Goal: Task Accomplishment & Management: Complete application form

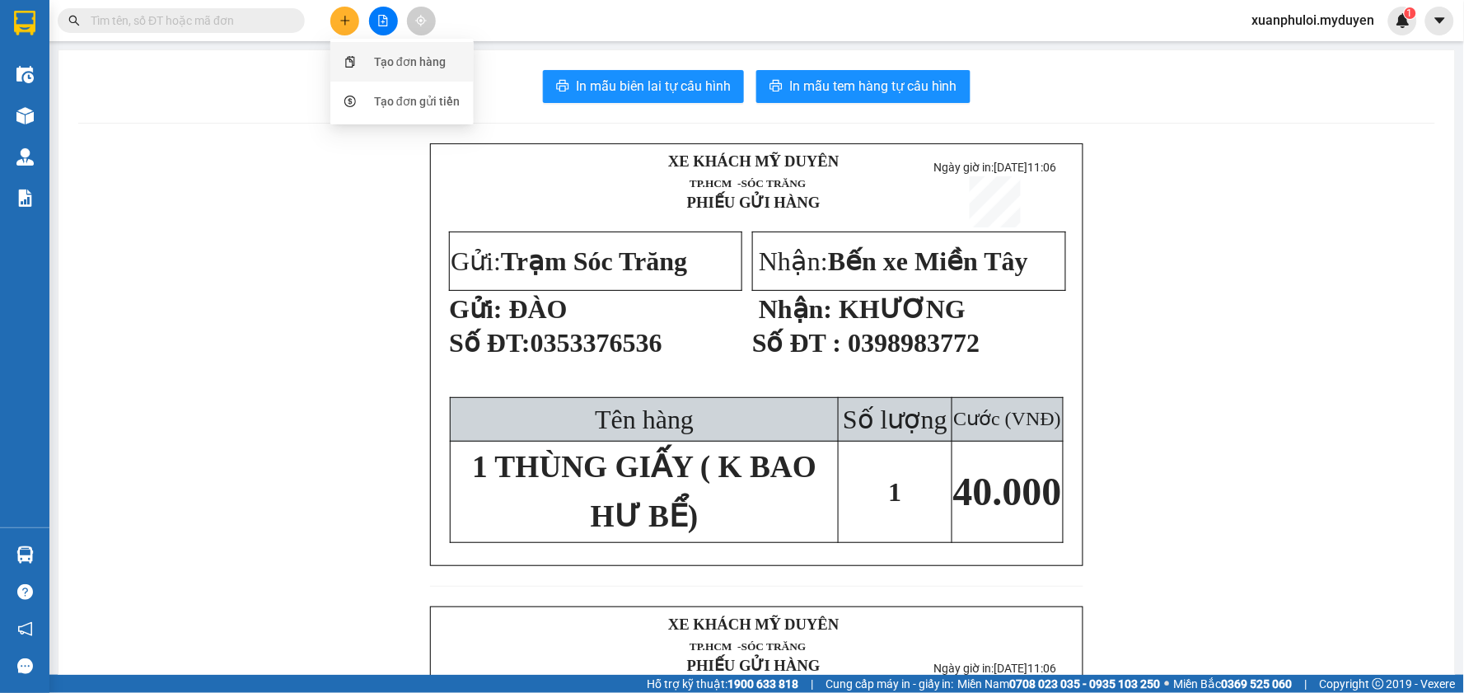
click at [383, 63] on div "Tạo đơn hàng" at bounding box center [410, 62] width 72 height 18
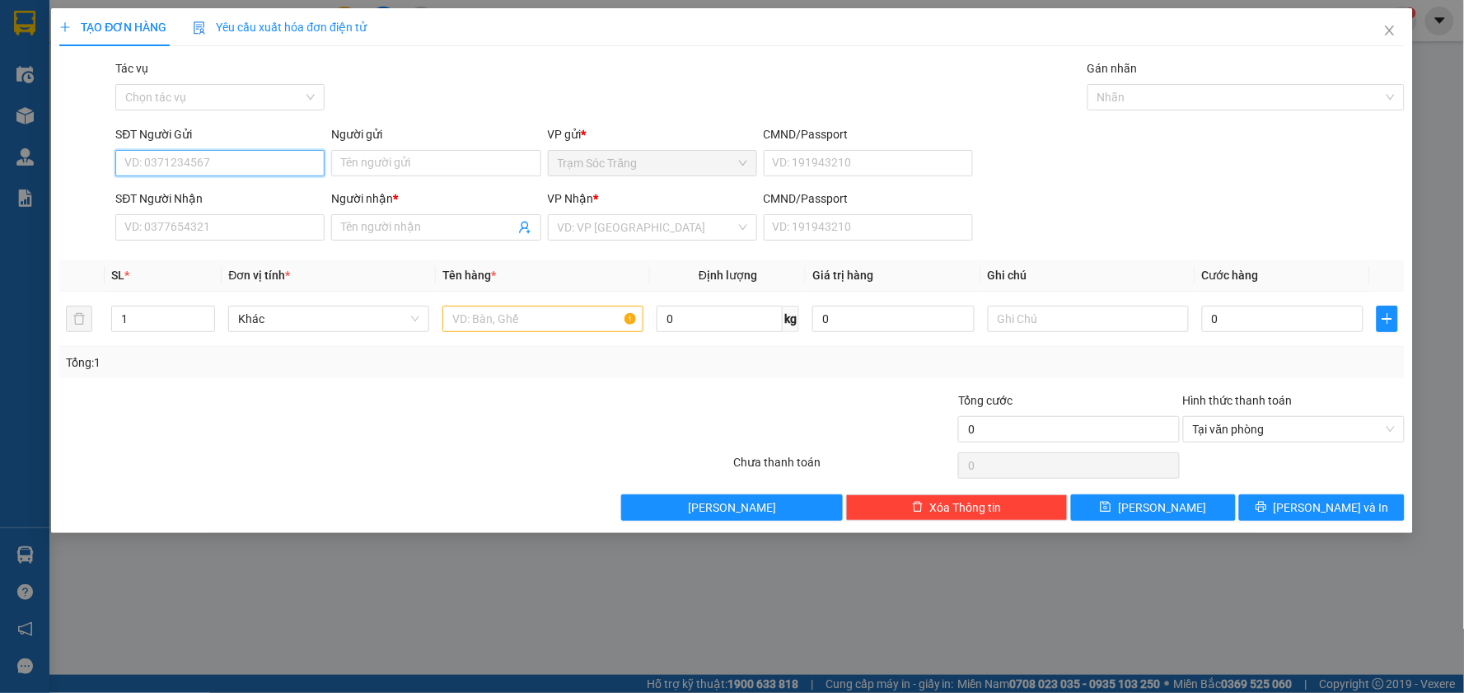
click at [194, 160] on input "SĐT Người Gửi" at bounding box center [219, 163] width 209 height 26
drag, startPoint x: 219, startPoint y: 202, endPoint x: 367, endPoint y: 198, distance: 148.3
click at [219, 202] on div "0918398863 - TUẤN" at bounding box center [219, 196] width 189 height 18
type input "0918398863"
type input "TUẤN"
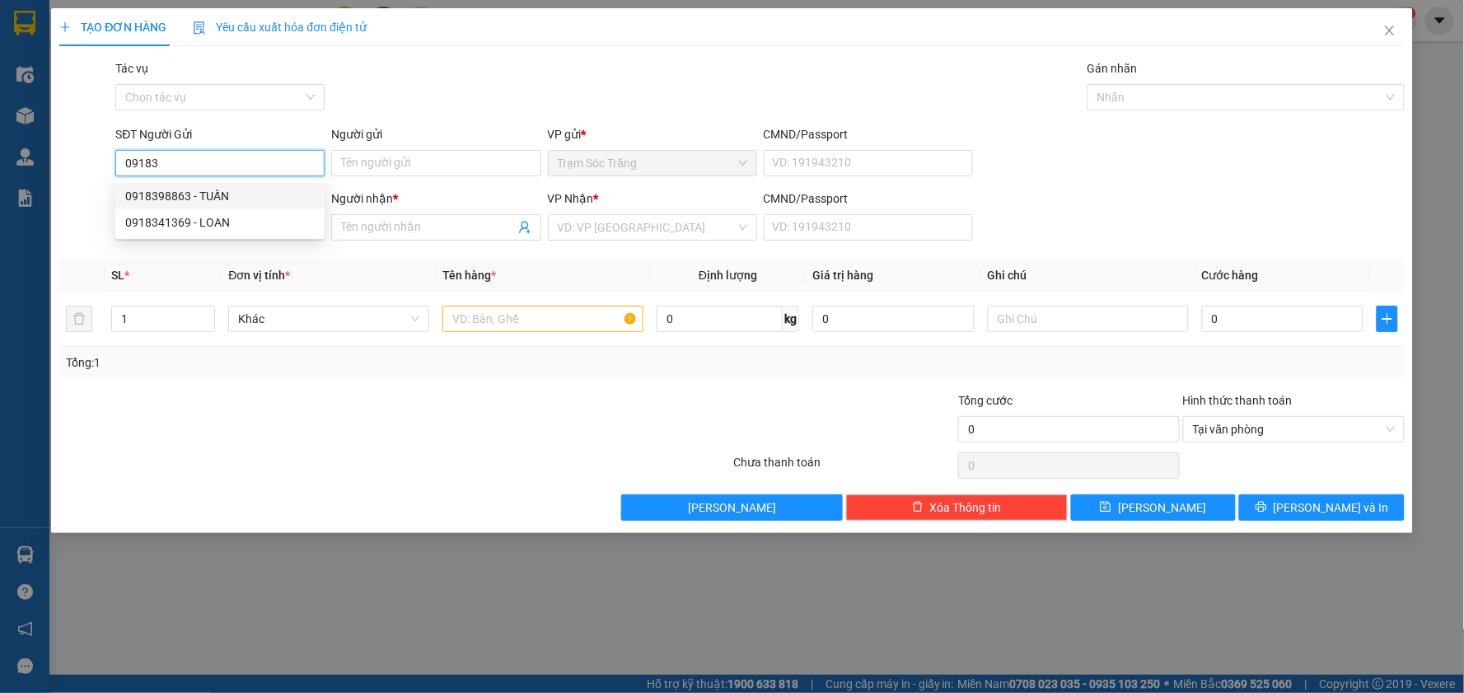
type input "0767764698"
type input "PHƯỢNG"
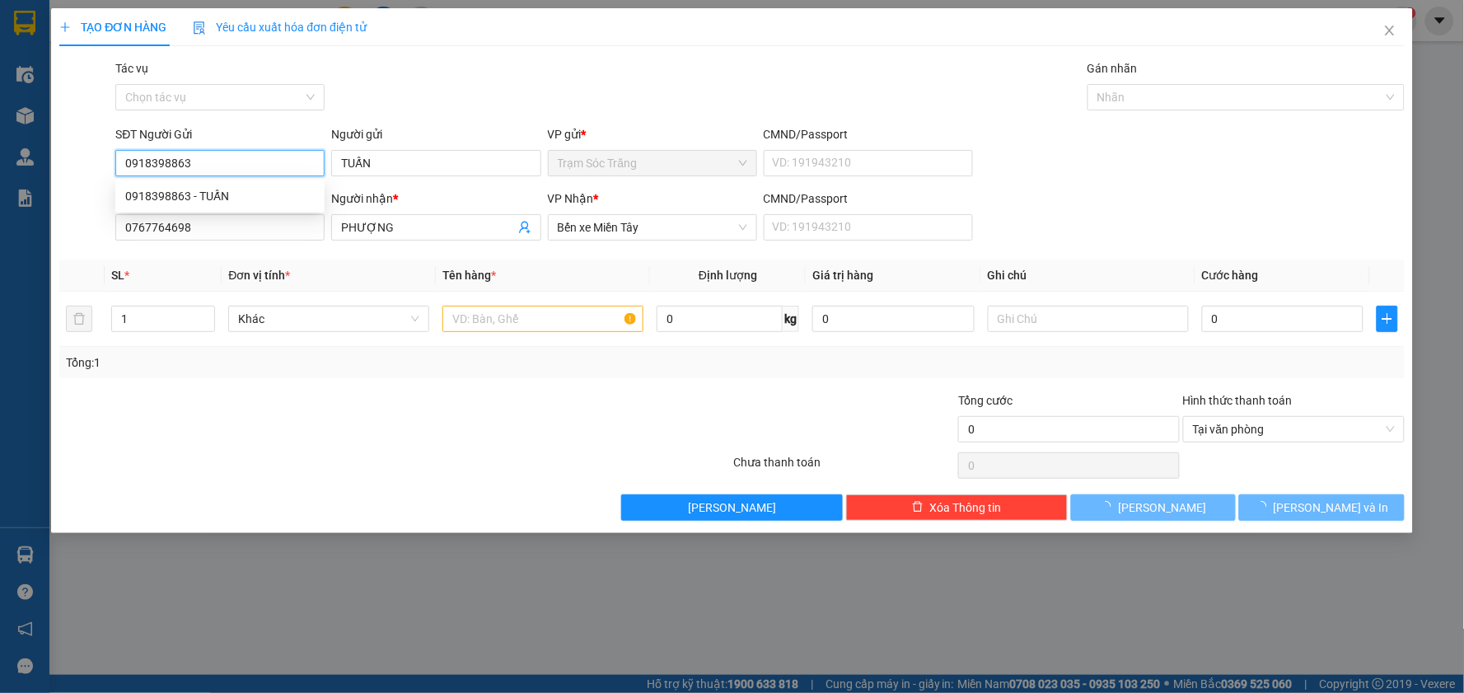
type input "130.000"
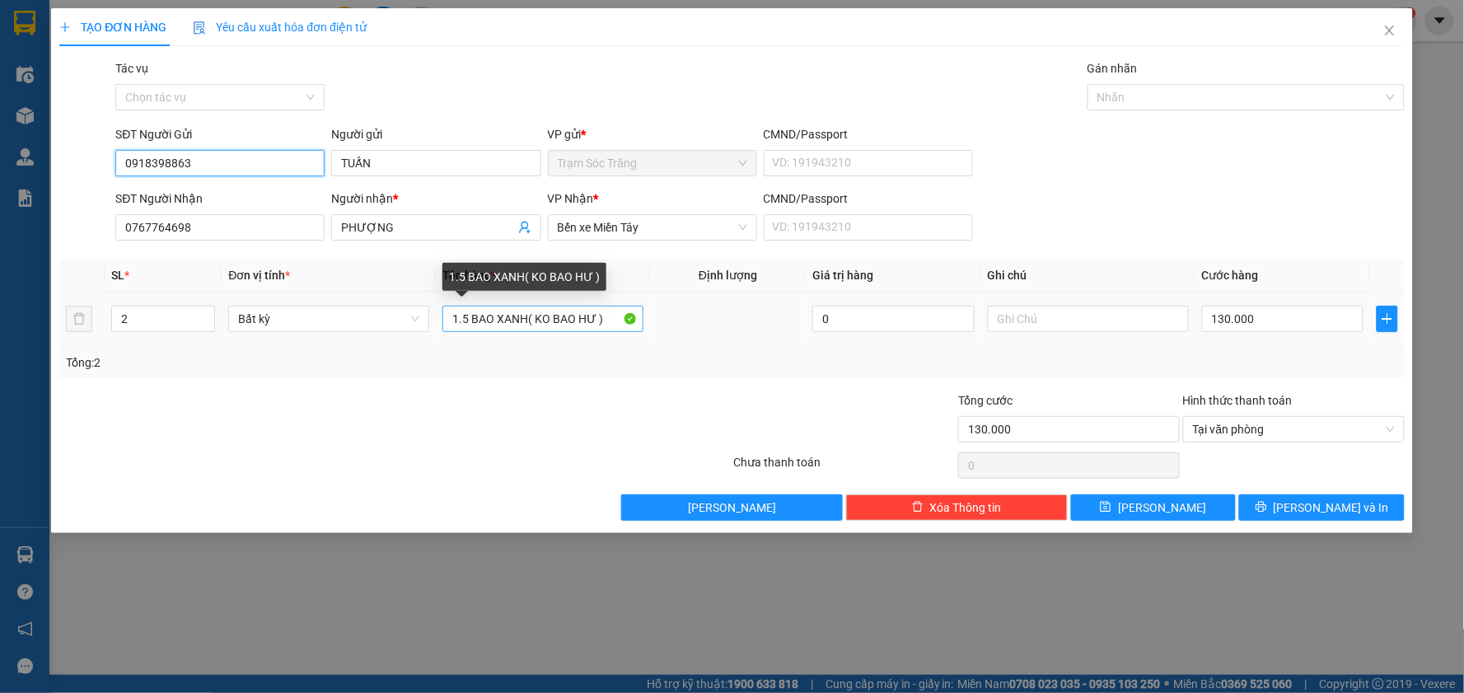
type input "0918398863"
click at [470, 324] on input "1.5 BAO XANH( KO BAO HƯ )" at bounding box center [542, 319] width 201 height 26
click at [519, 321] on input "1.BAO XANH( KO BAO HƯ )" at bounding box center [542, 319] width 201 height 26
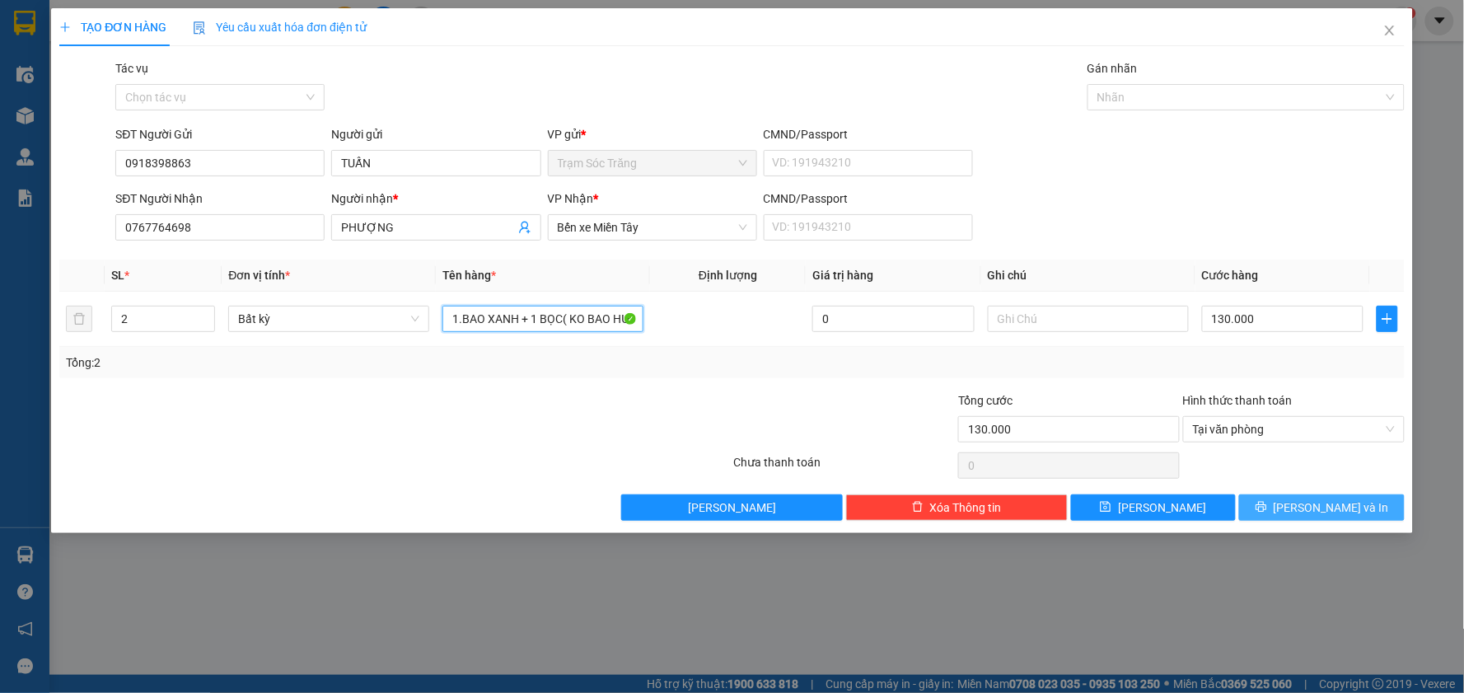
type input "1.BAO XANH + 1 BỌC( KO BAO HƯ )"
click at [1321, 512] on span "[PERSON_NAME] và In" at bounding box center [1331, 507] width 115 height 18
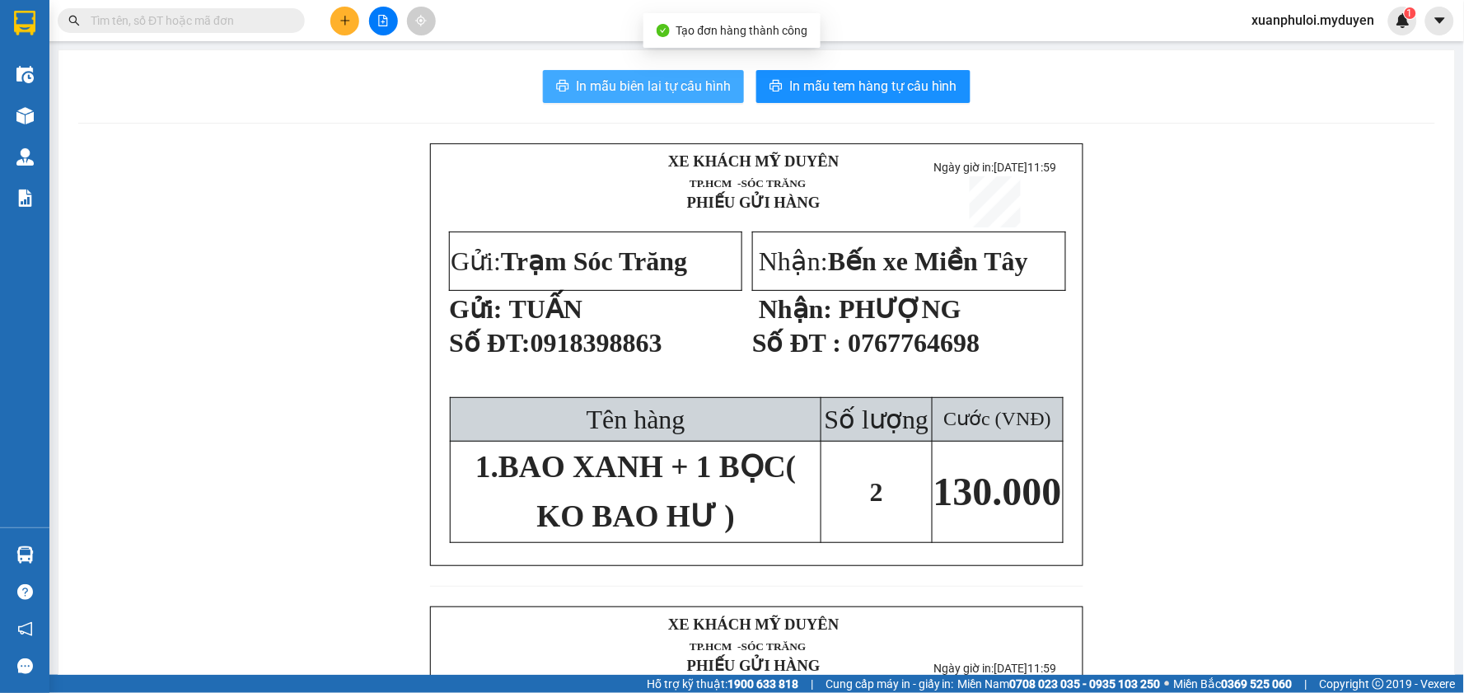
click at [639, 91] on span "In mẫu biên lai tự cấu hình" at bounding box center [653, 86] width 155 height 21
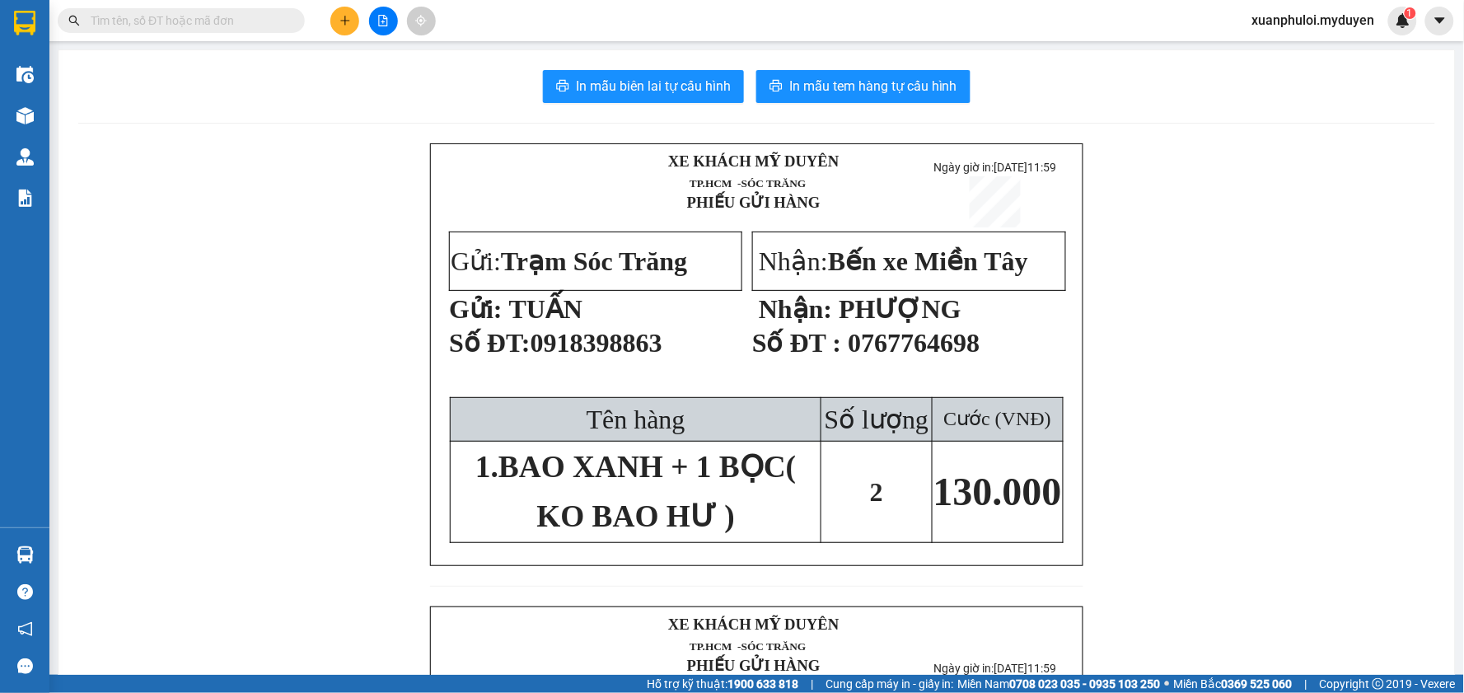
click at [1296, 201] on div "XE KHÁCH MỸ DUYÊN TP.HCM -SÓC TRĂNG PHIẾU GỬI HÀNG Ngày giờ in: [DATE] 11:59…" at bounding box center [756, 658] width 1357 height 1030
click at [921, 82] on span "In mẫu tem hàng tự cấu hình" at bounding box center [873, 86] width 168 height 21
click at [344, 22] on icon "plus" at bounding box center [345, 21] width 12 height 12
click at [407, 68] on div "Tạo đơn hàng" at bounding box center [410, 62] width 72 height 18
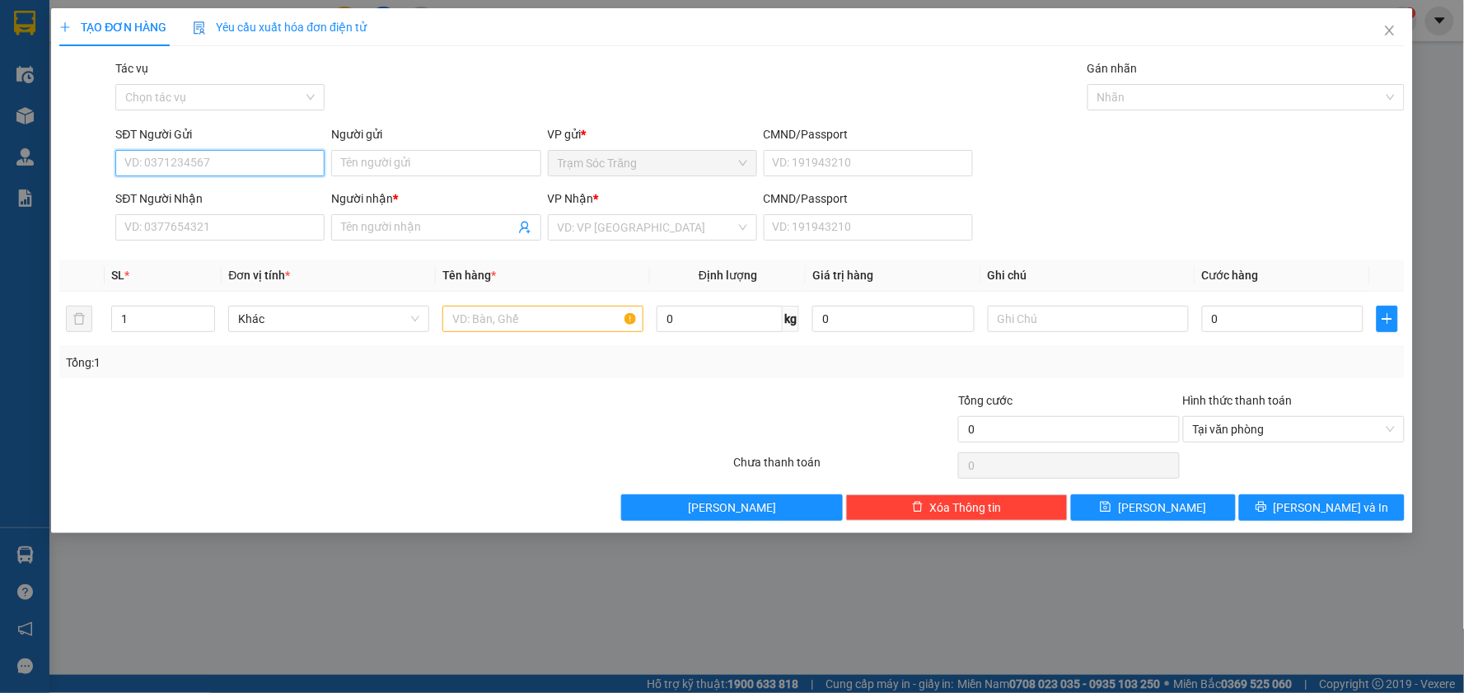
click at [201, 173] on input "SĐT Người Gửi" at bounding box center [219, 163] width 209 height 26
click at [256, 208] on div "0363225229 - LẾN" at bounding box center [219, 196] width 209 height 26
type input "0363225229"
type input "LẾN"
type input "0387843965"
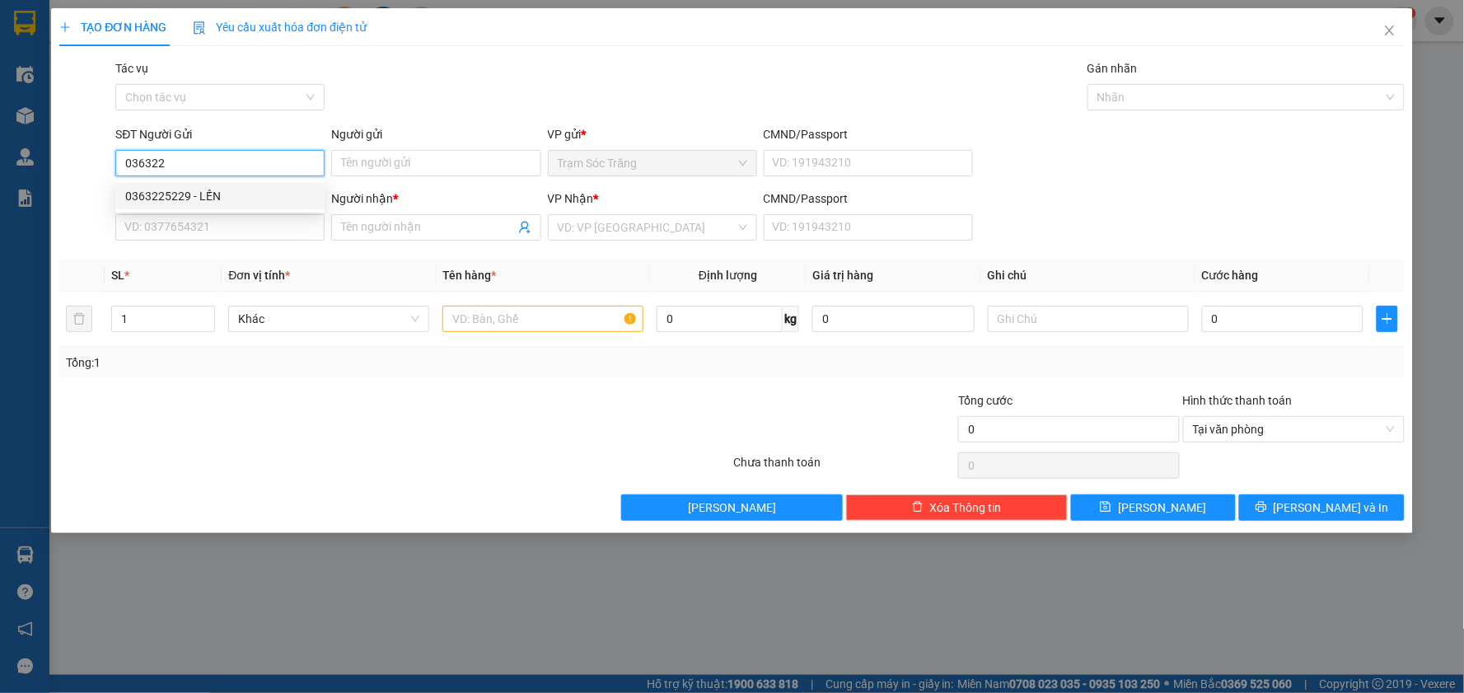
type input "THỦY"
type input "30.000"
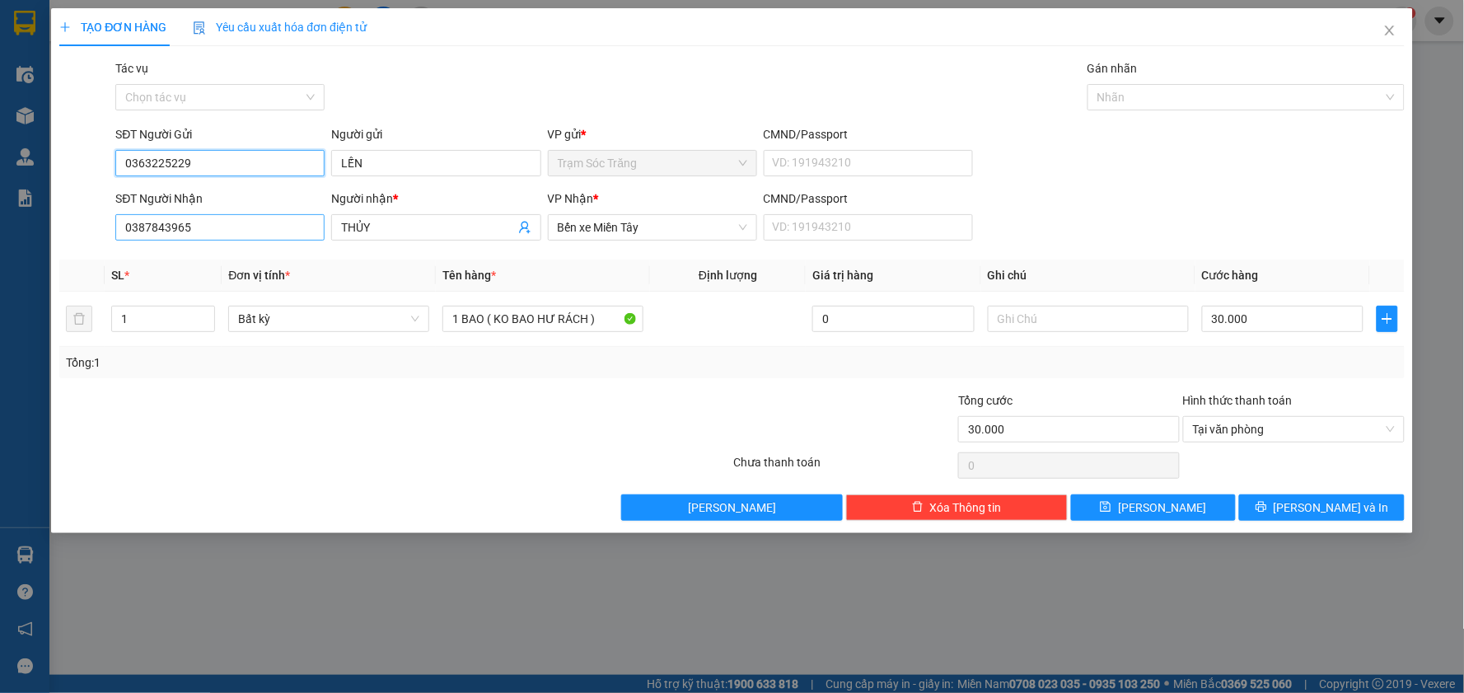
type input "0363225229"
click at [257, 234] on input "0387843965" at bounding box center [219, 227] width 209 height 26
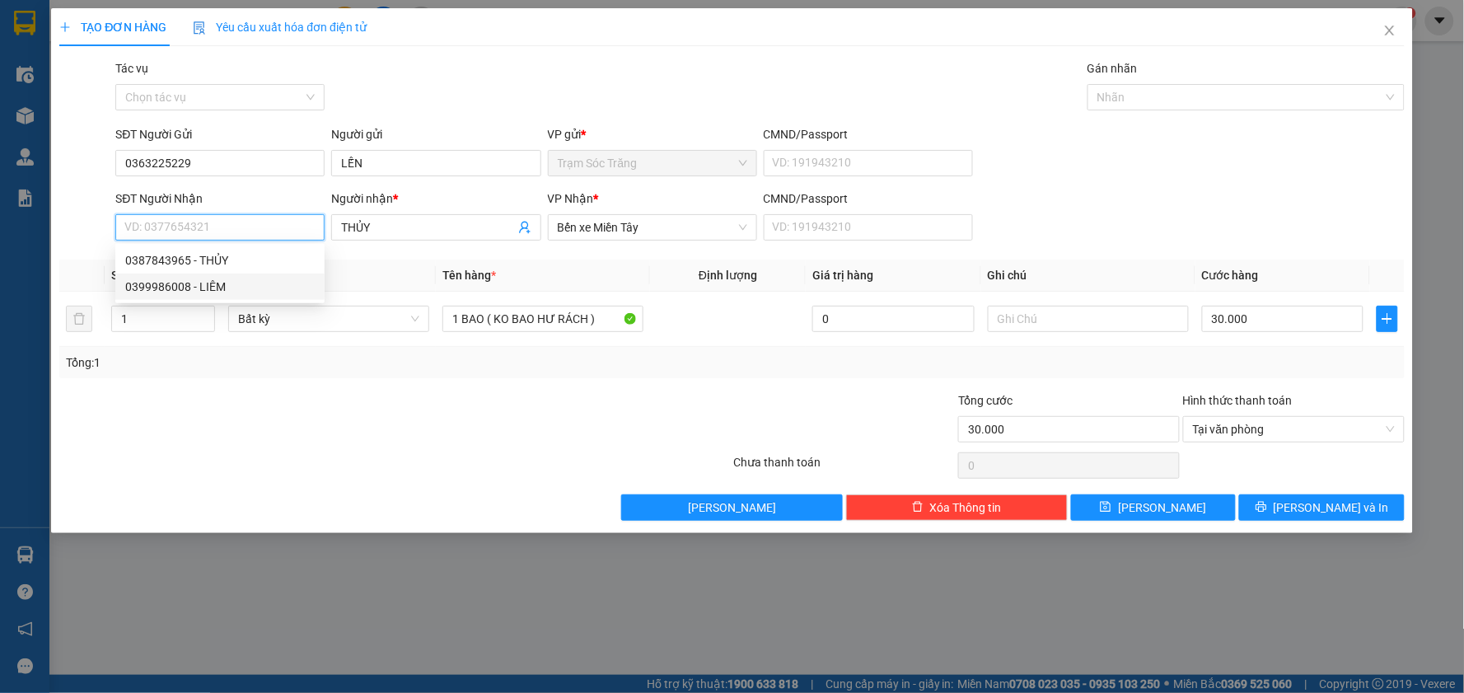
click at [264, 283] on div "0399986008 - LIÊM" at bounding box center [219, 287] width 189 height 18
type input "0399986008"
type input "LIÊM"
type input "40.000"
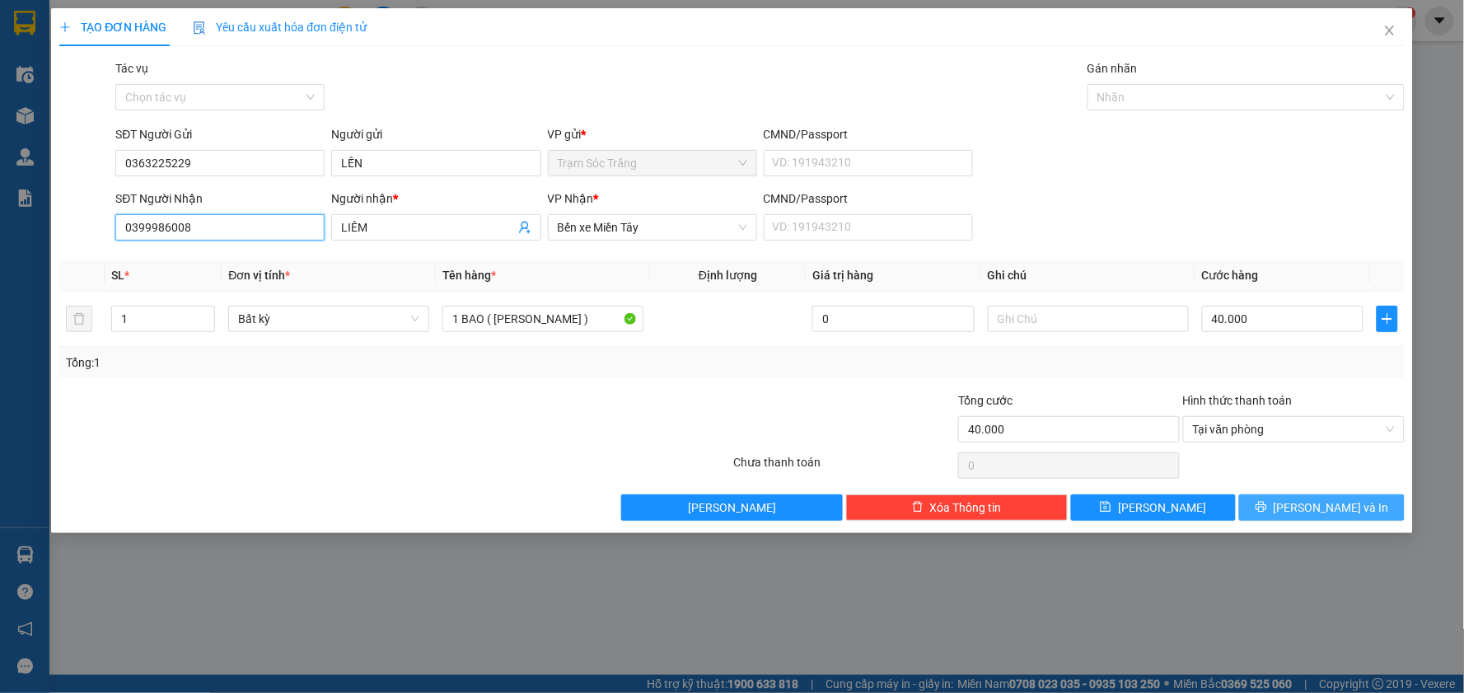
type input "0399986008"
click at [1357, 506] on button "[PERSON_NAME] và In" at bounding box center [1322, 507] width 166 height 26
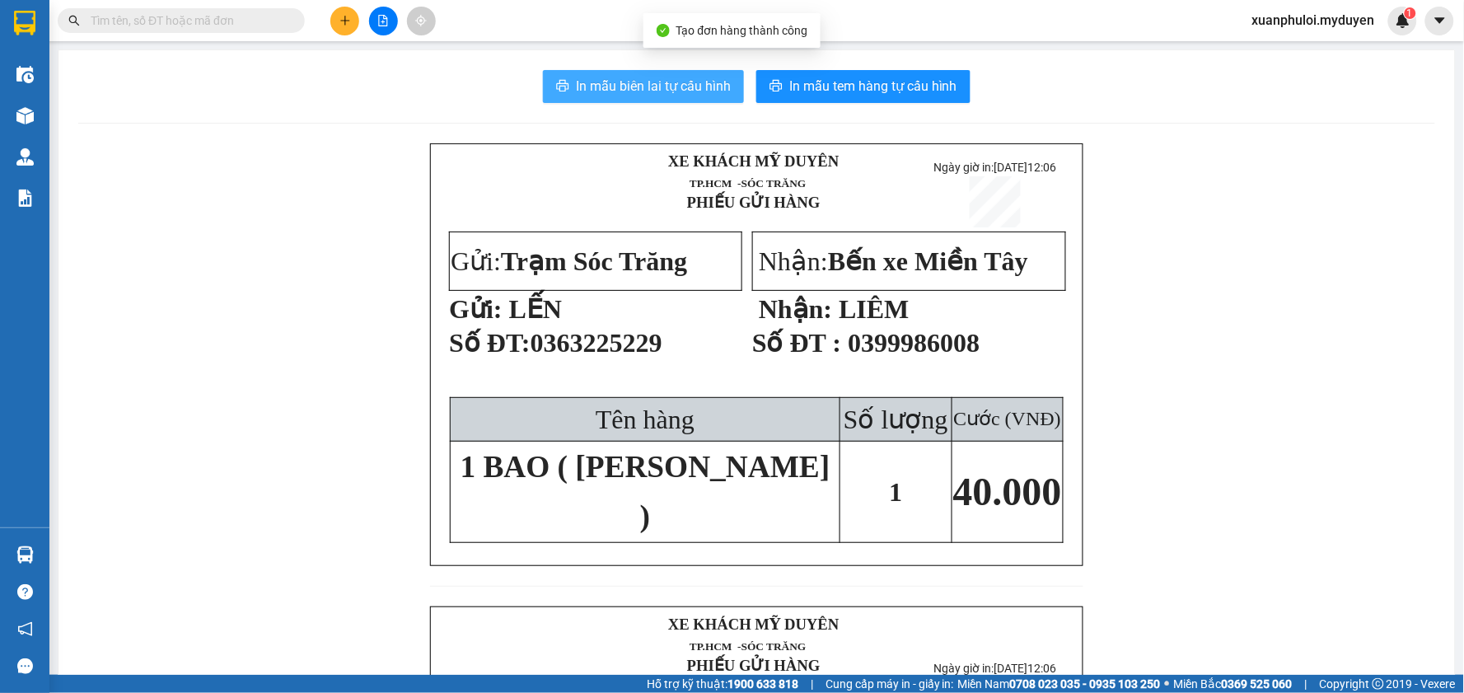
click at [600, 93] on span "In mẫu biên lai tự cấu hình" at bounding box center [653, 86] width 155 height 21
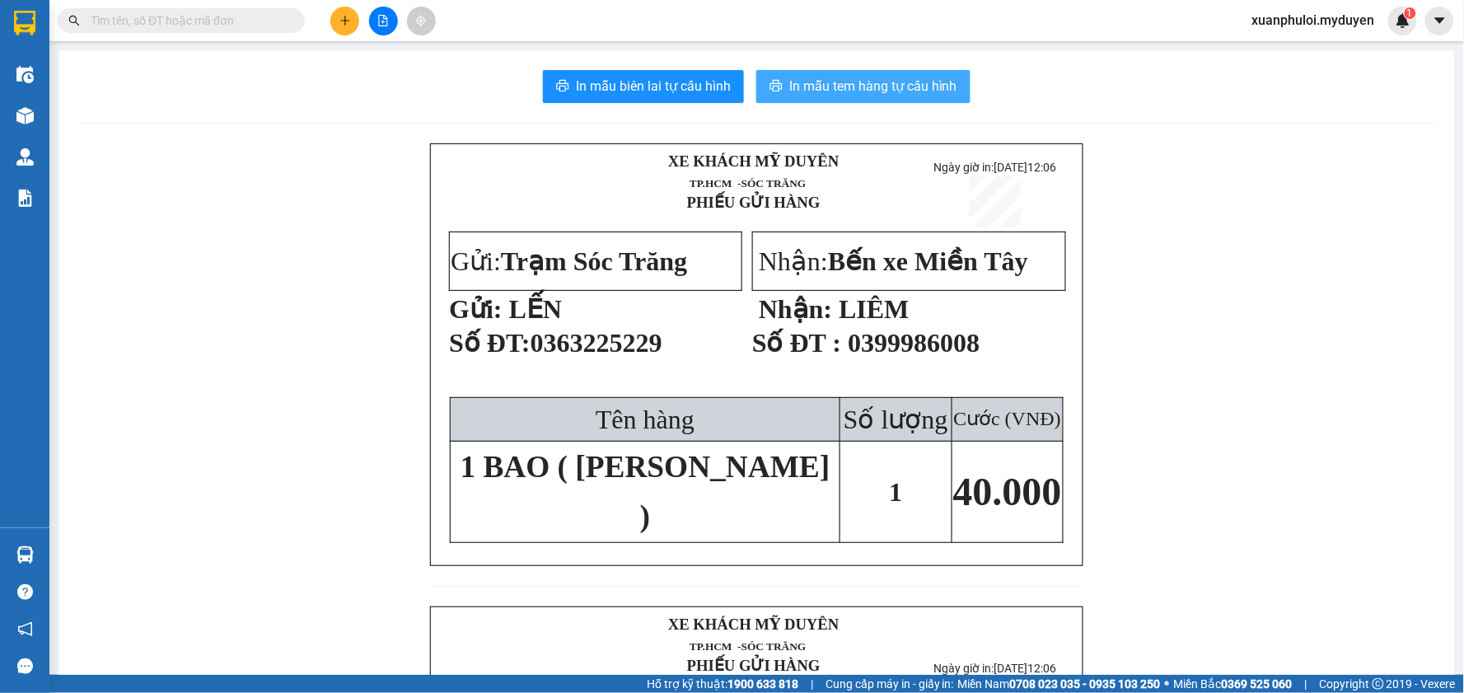
click at [858, 93] on span "In mẫu tem hàng tự cấu hình" at bounding box center [873, 86] width 168 height 21
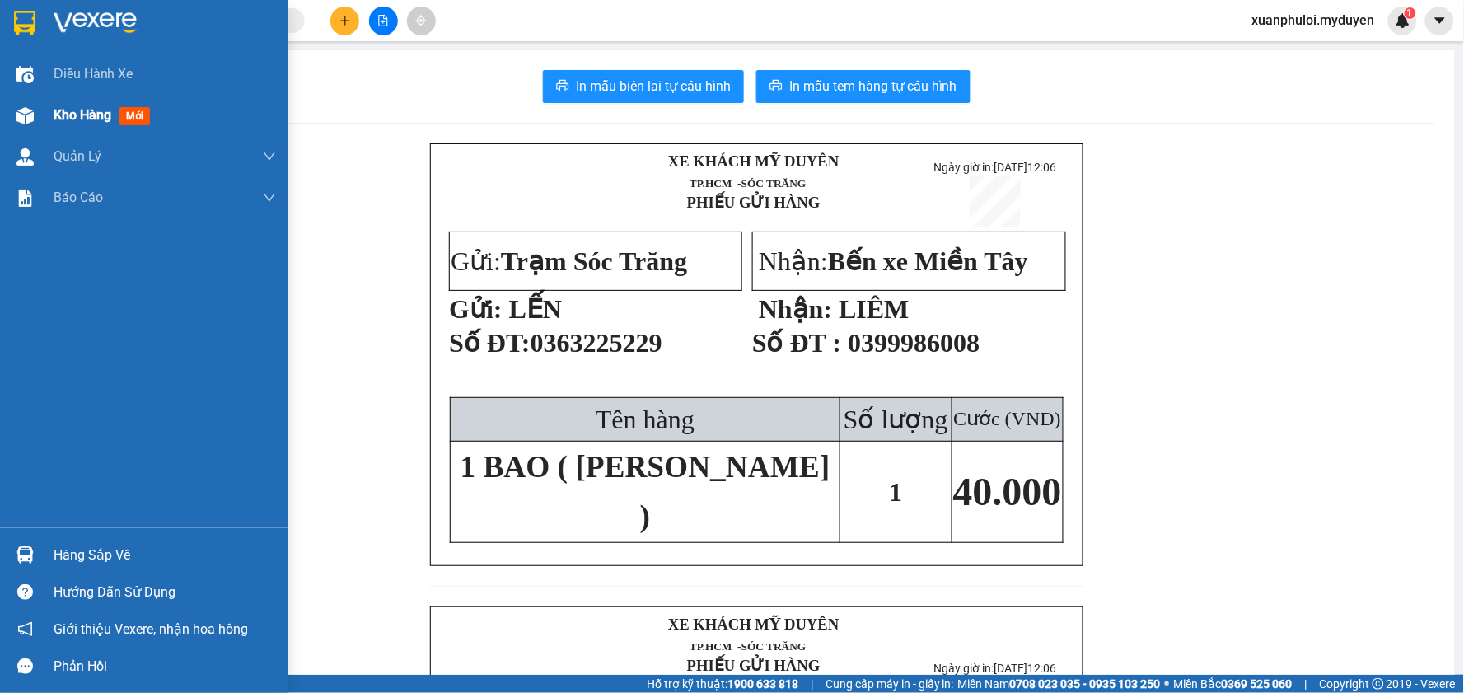
click at [44, 125] on div "Kho hàng mới" at bounding box center [144, 115] width 288 height 41
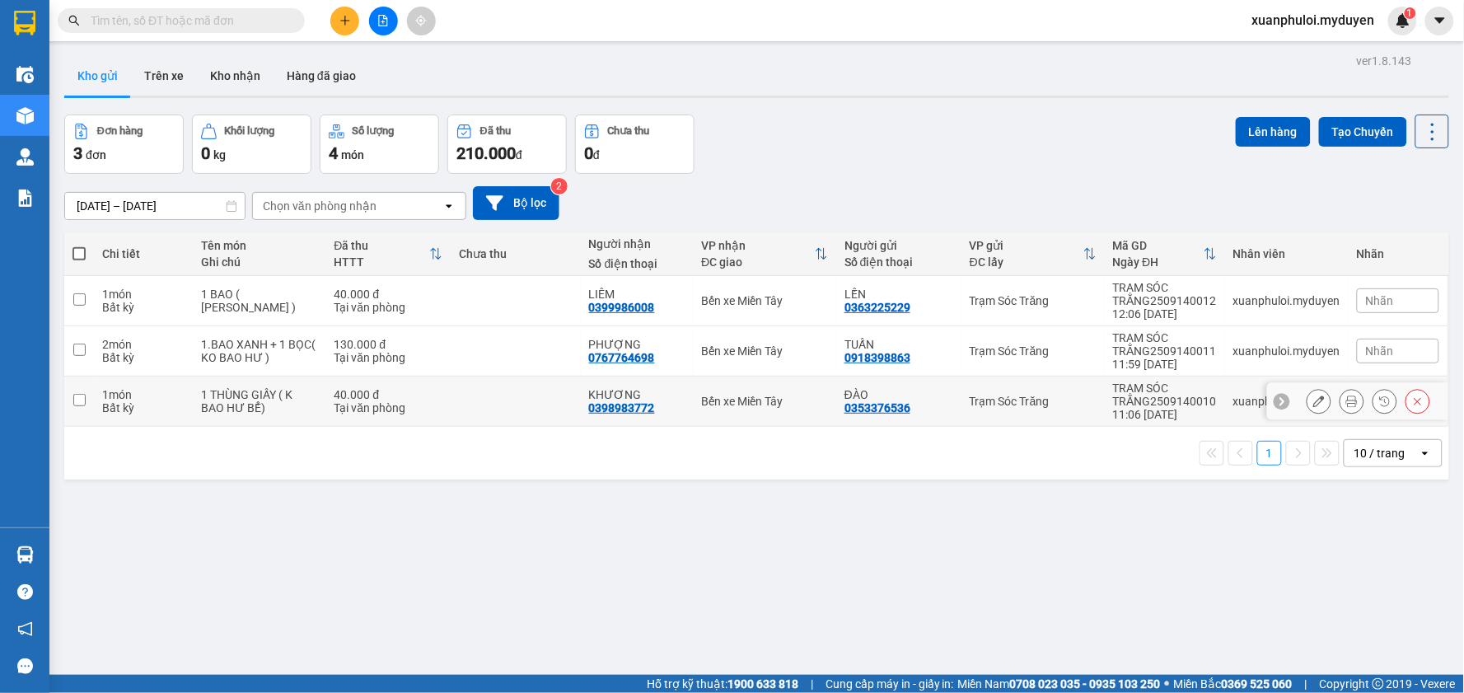
click at [81, 405] on input "checkbox" at bounding box center [79, 400] width 12 height 12
checkbox input "true"
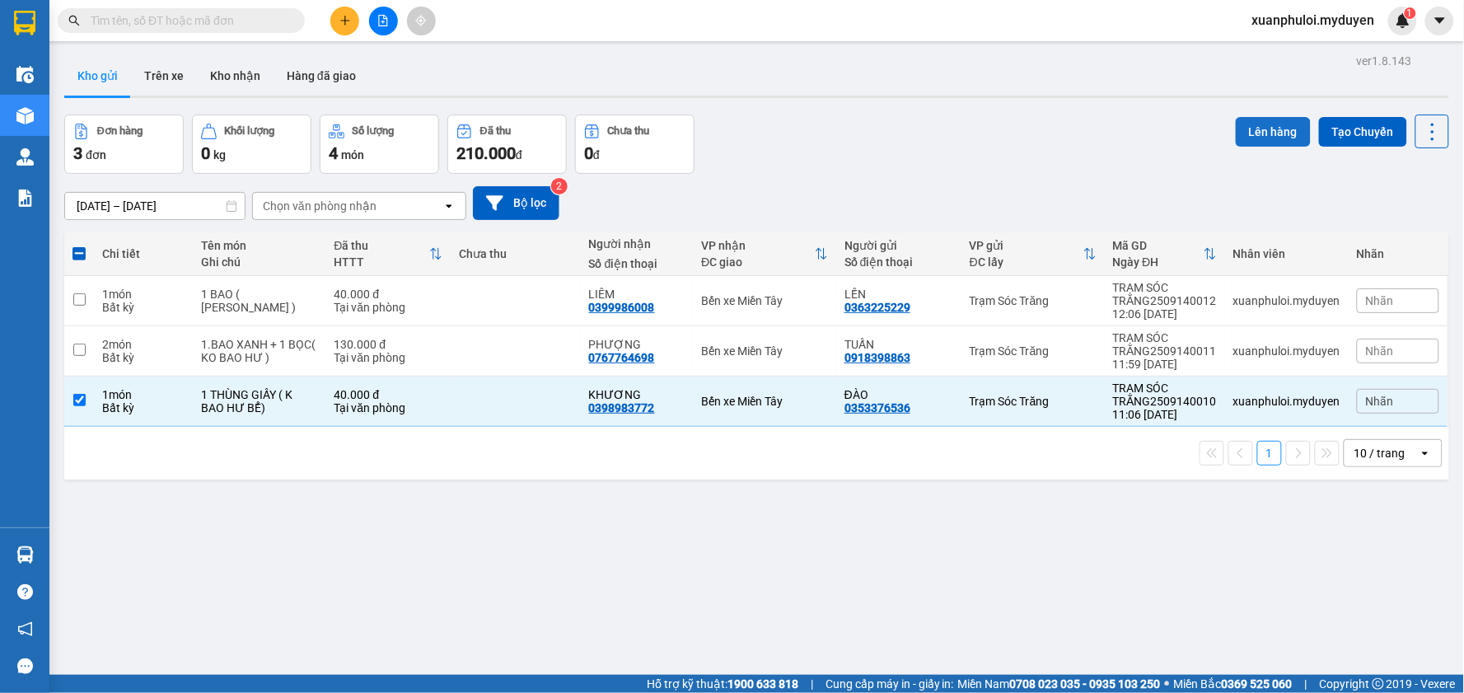
click at [1277, 133] on button "Lên hàng" at bounding box center [1273, 132] width 75 height 30
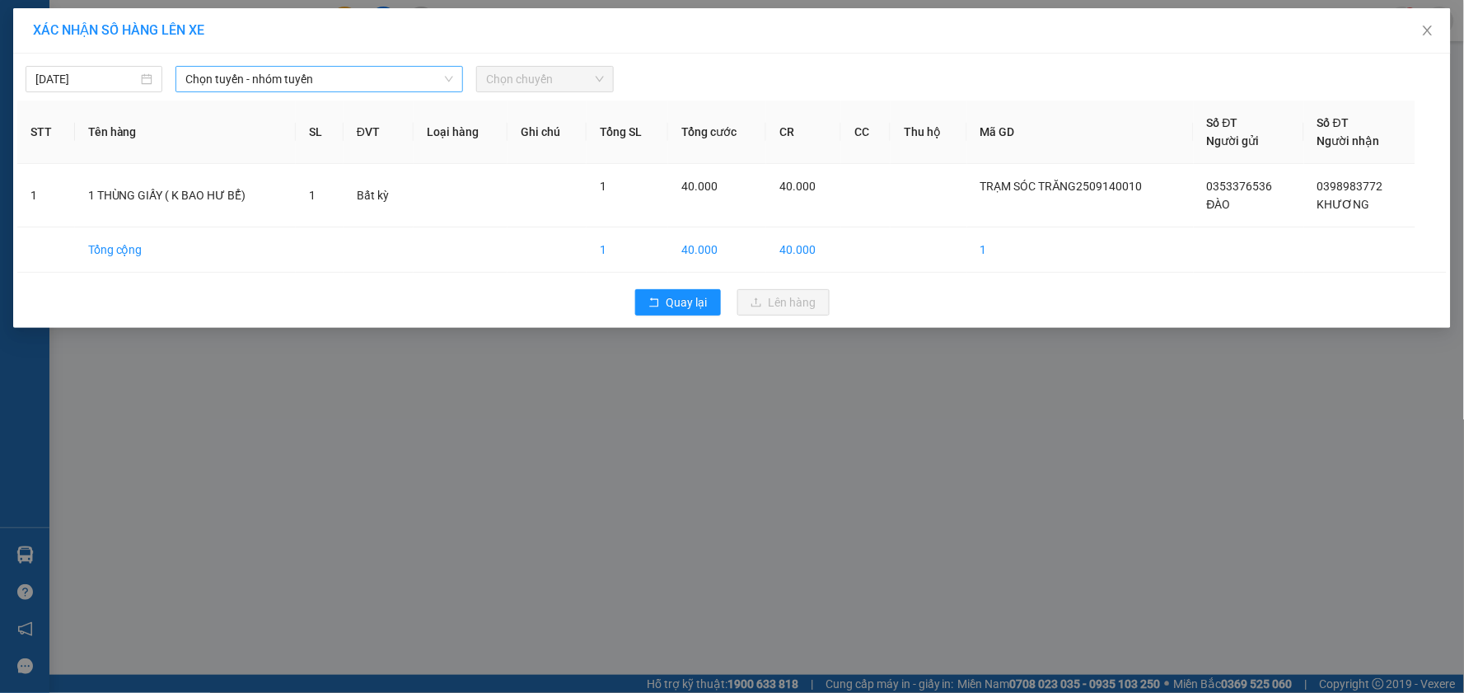
click at [236, 79] on span "Chọn tuyến - nhóm tuyến" at bounding box center [319, 79] width 268 height 25
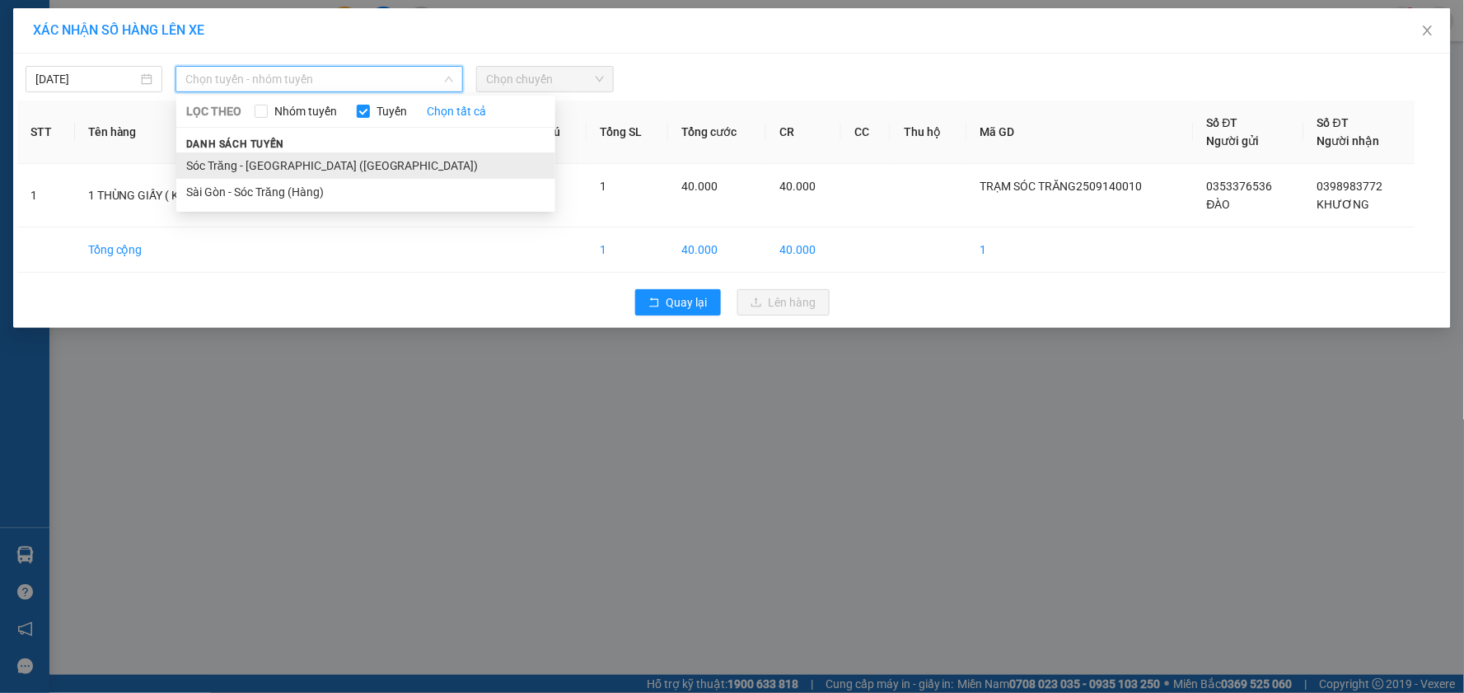
click at [236, 171] on li "Sóc Trăng - [GEOGRAPHIC_DATA] ([GEOGRAPHIC_DATA])" at bounding box center [365, 165] width 379 height 26
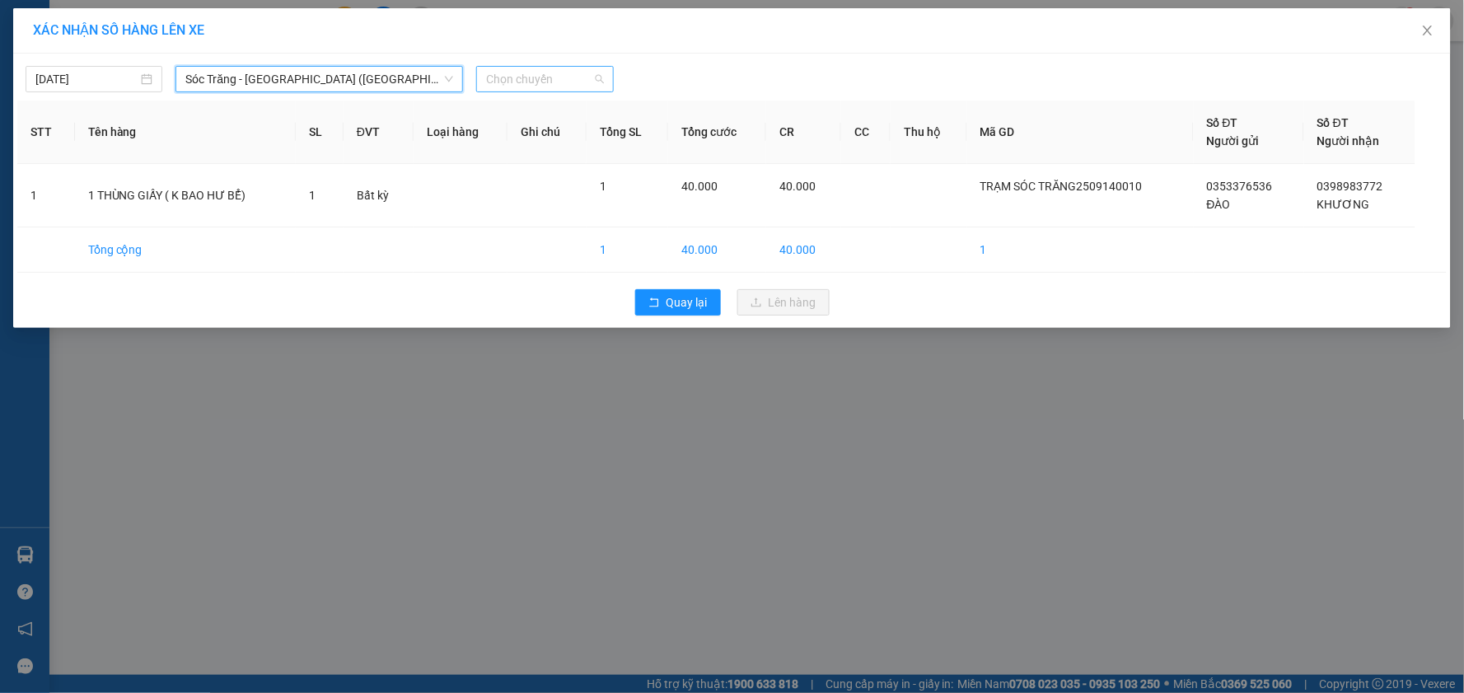
click at [516, 84] on span "Chọn chuyến" at bounding box center [544, 79] width 117 height 25
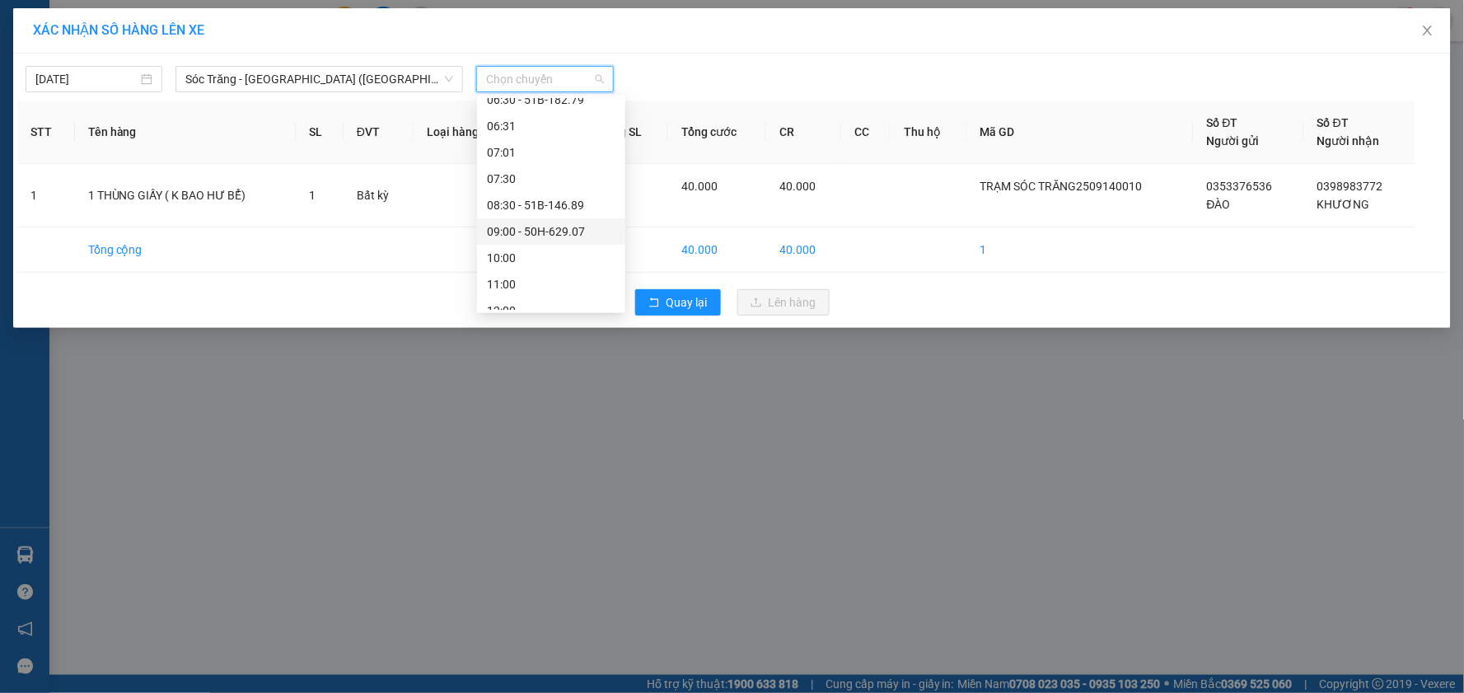
scroll to position [183, 0]
click at [540, 222] on div "12:00" at bounding box center [551, 219] width 129 height 18
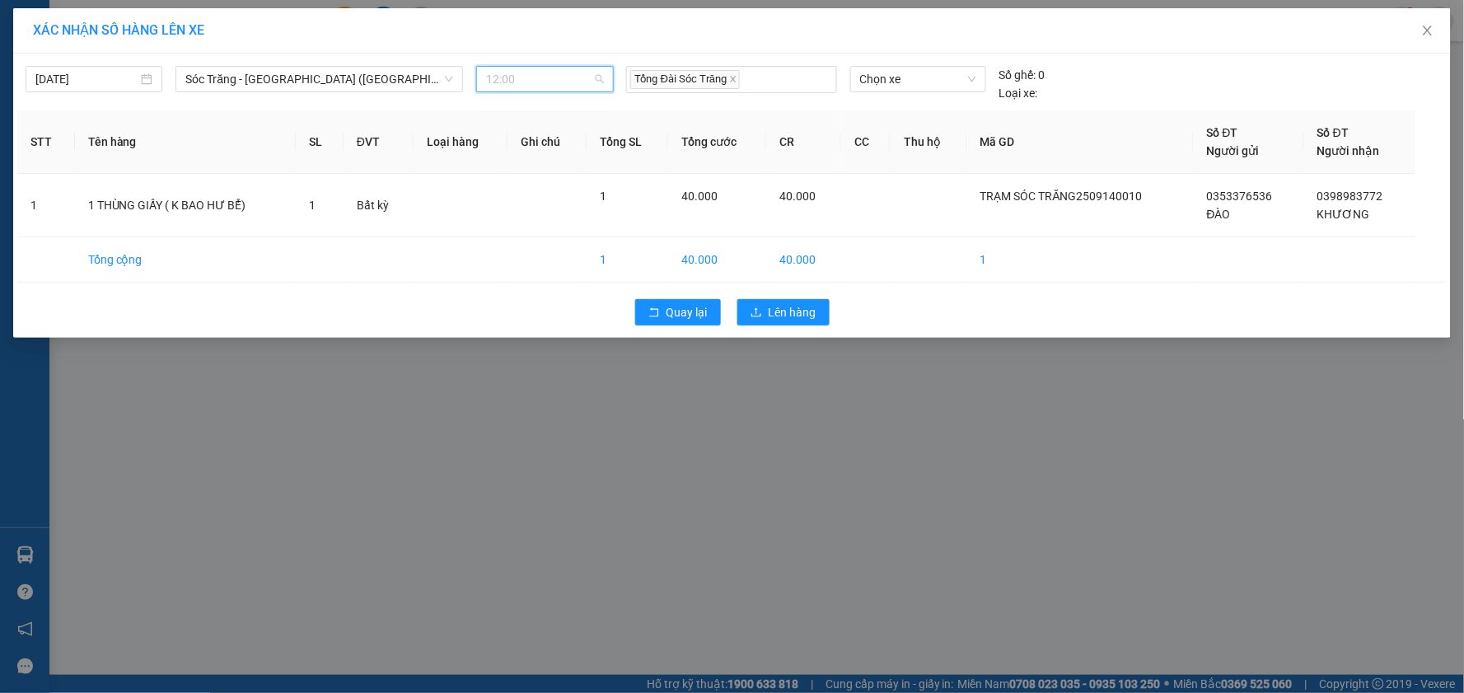
click at [554, 84] on span "12:00" at bounding box center [544, 79] width 117 height 25
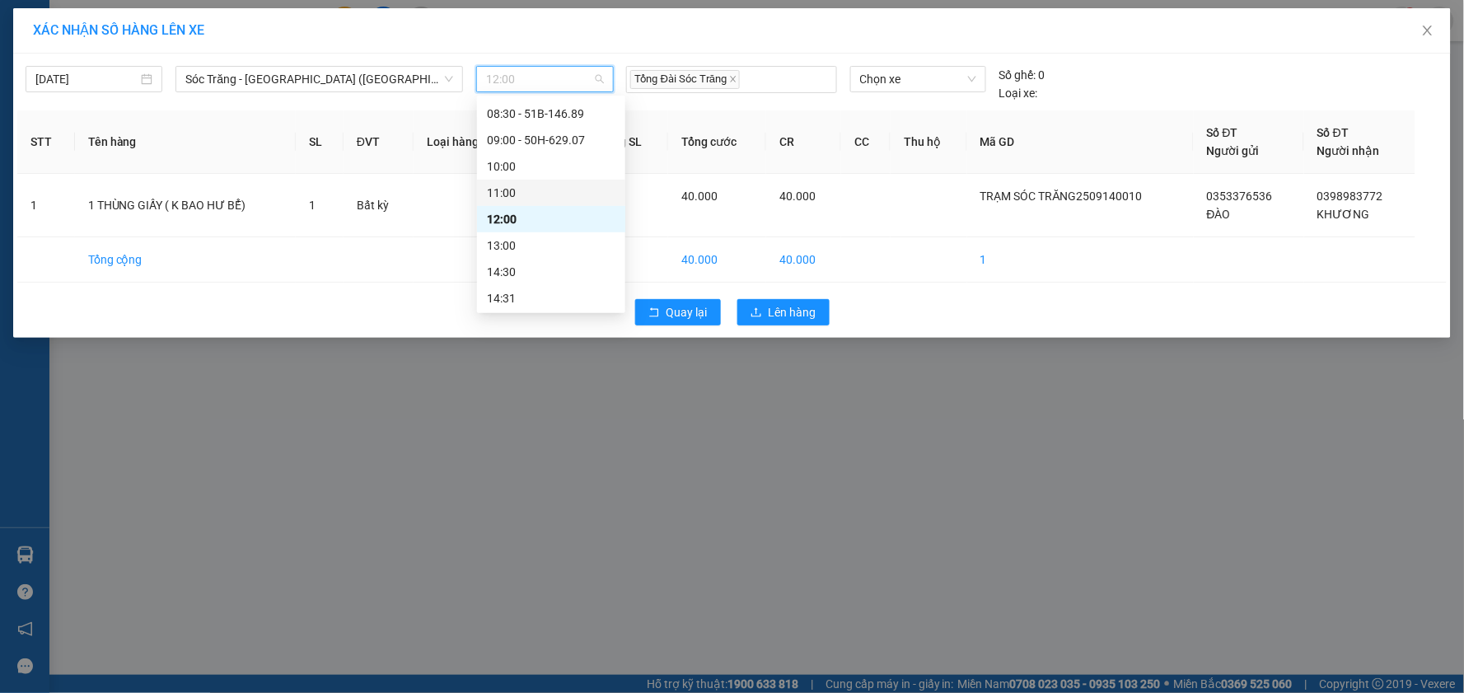
click at [526, 182] on div "11:00" at bounding box center [551, 193] width 148 height 26
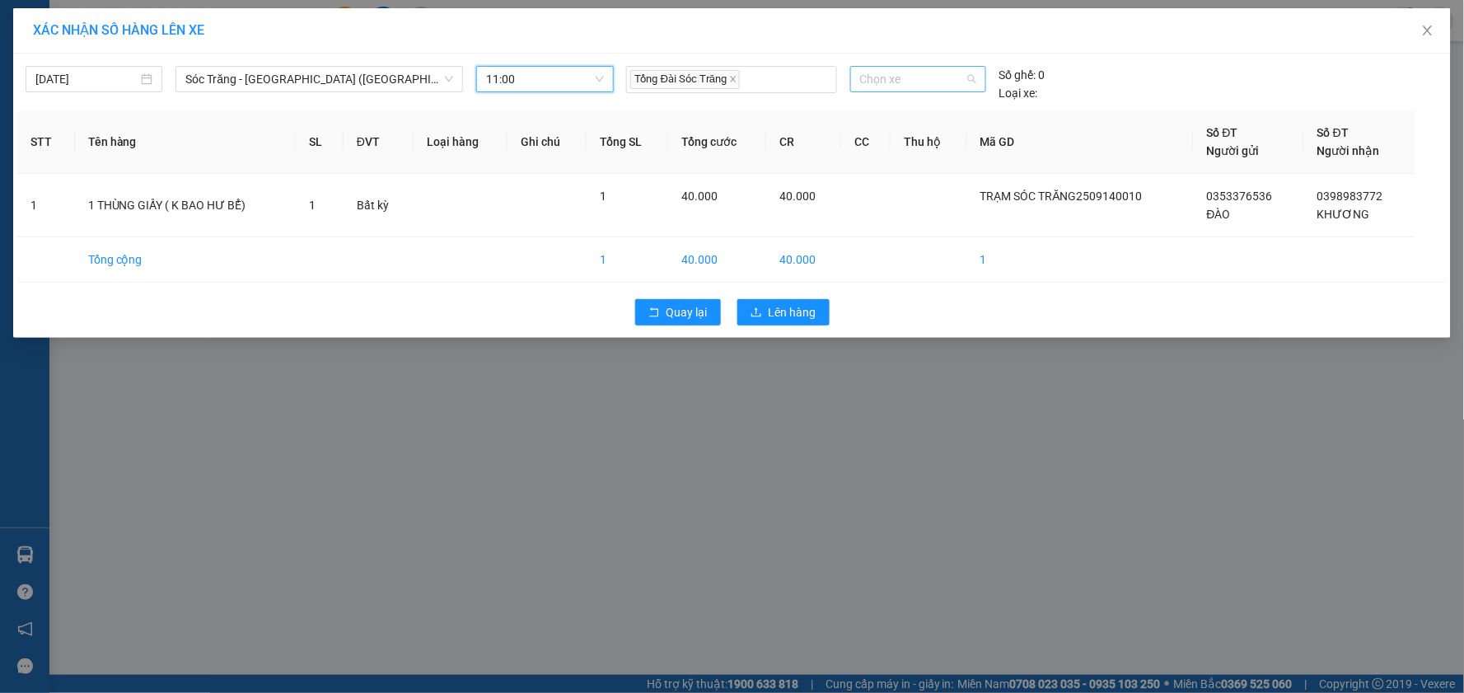
click at [924, 79] on span "Chọn xe" at bounding box center [918, 79] width 116 height 25
type input "080"
click at [919, 137] on div "50H-080.11" at bounding box center [918, 138] width 116 height 18
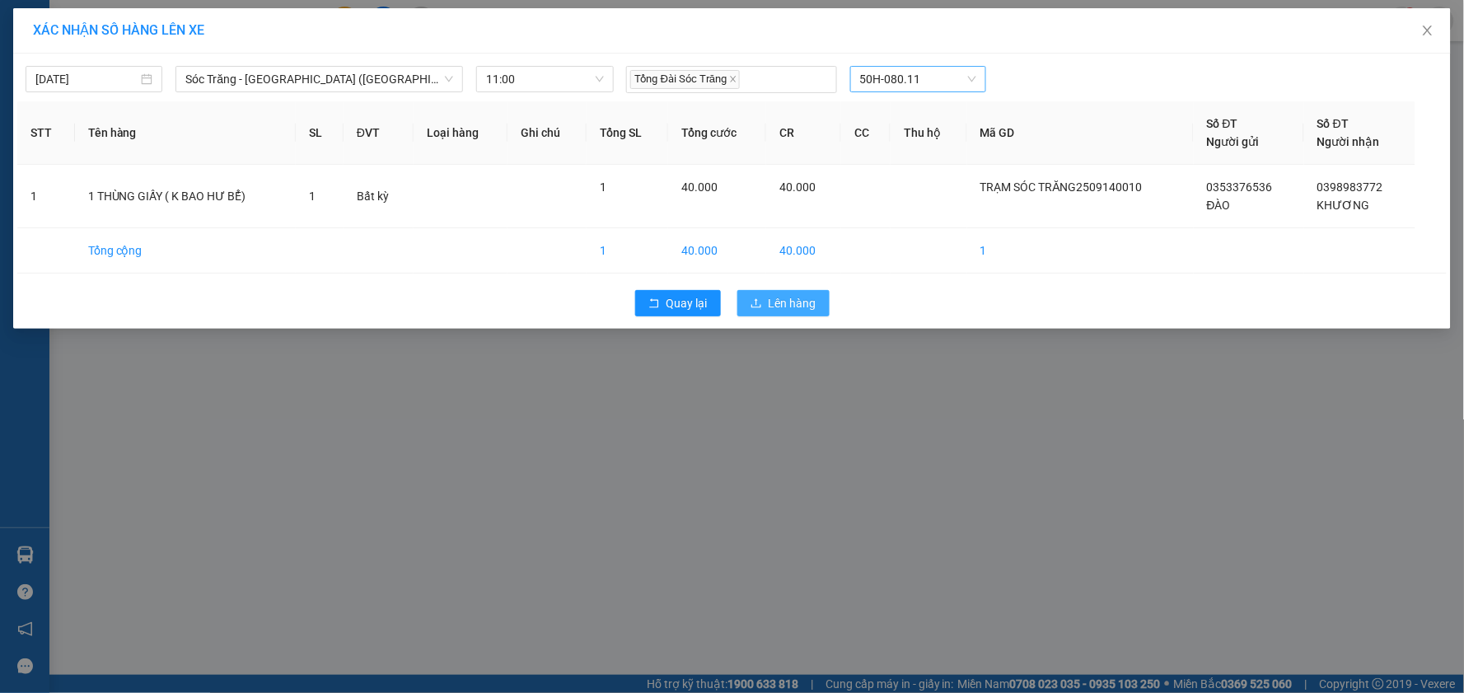
click at [771, 297] on span "Lên hàng" at bounding box center [793, 303] width 48 height 18
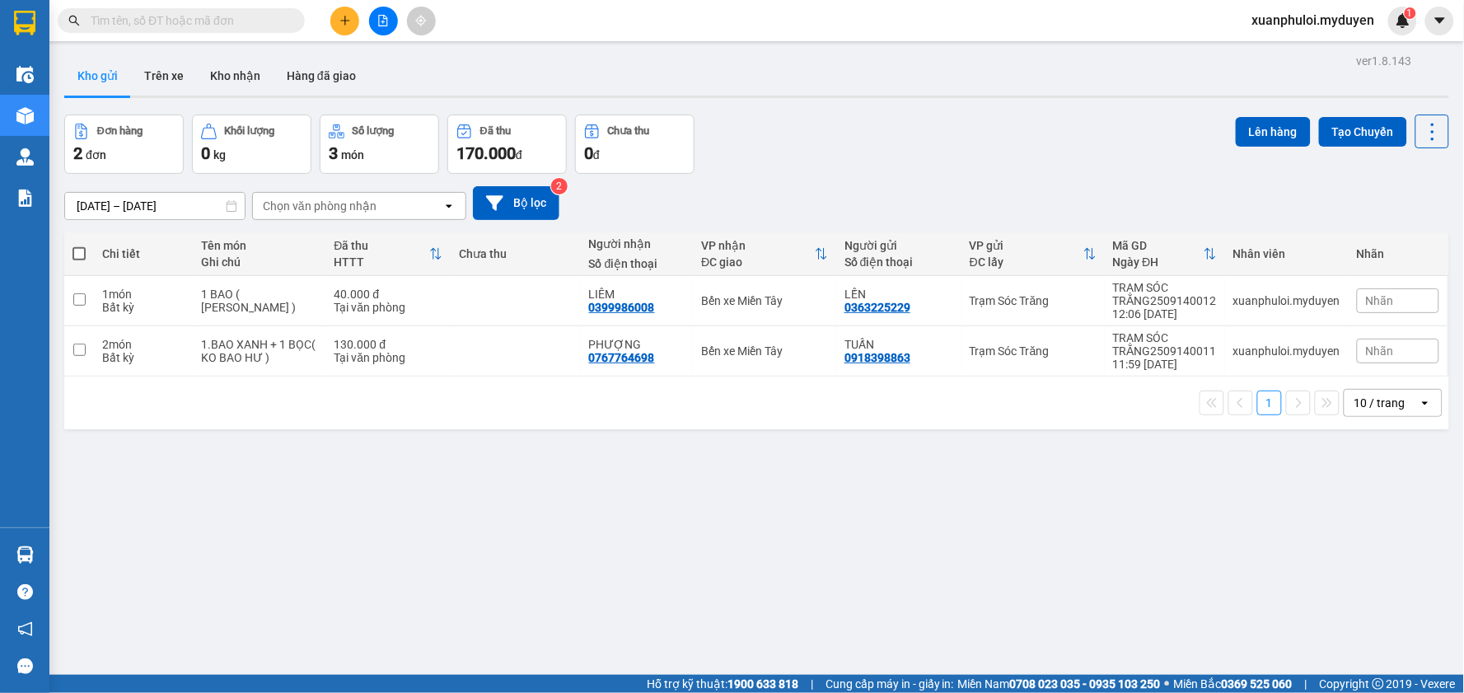
click at [76, 250] on span at bounding box center [78, 253] width 13 height 13
click at [79, 246] on input "checkbox" at bounding box center [79, 246] width 0 height 0
checkbox input "true"
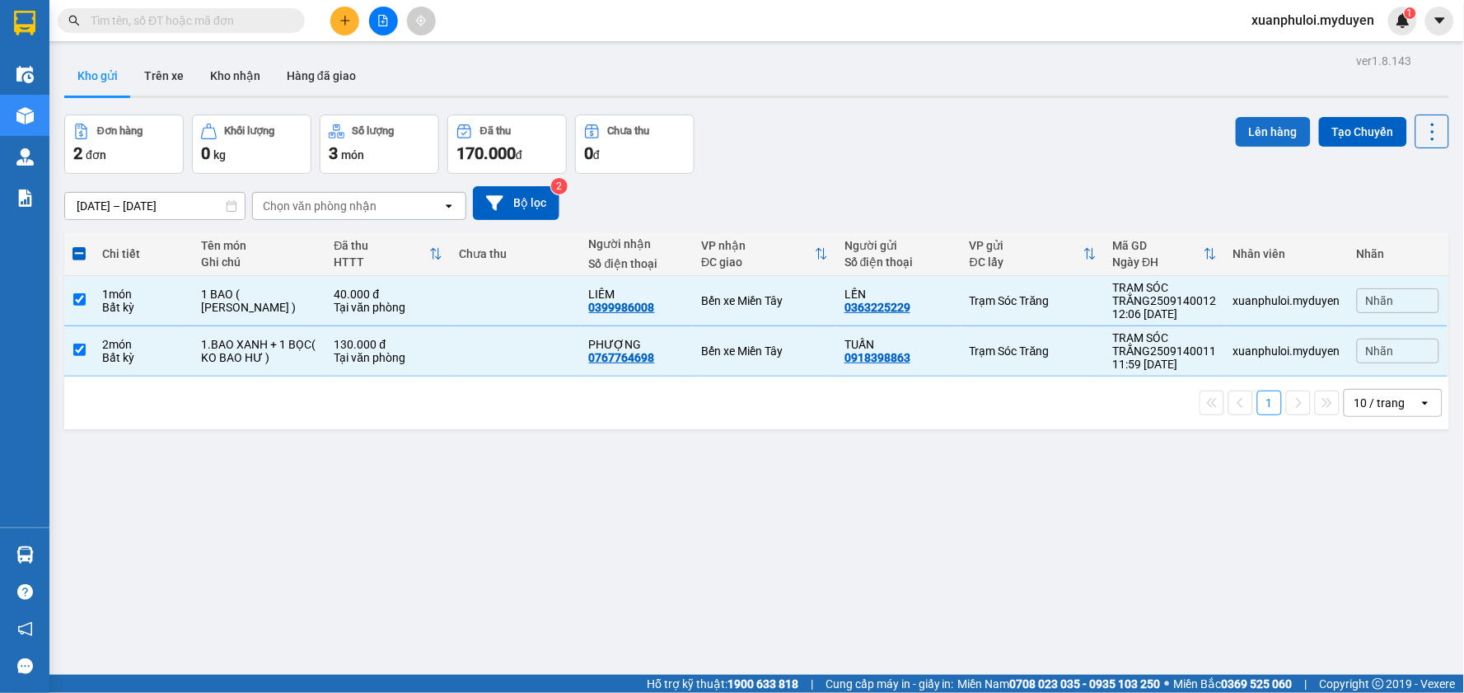
click at [1258, 117] on button "Lên hàng" at bounding box center [1273, 132] width 75 height 30
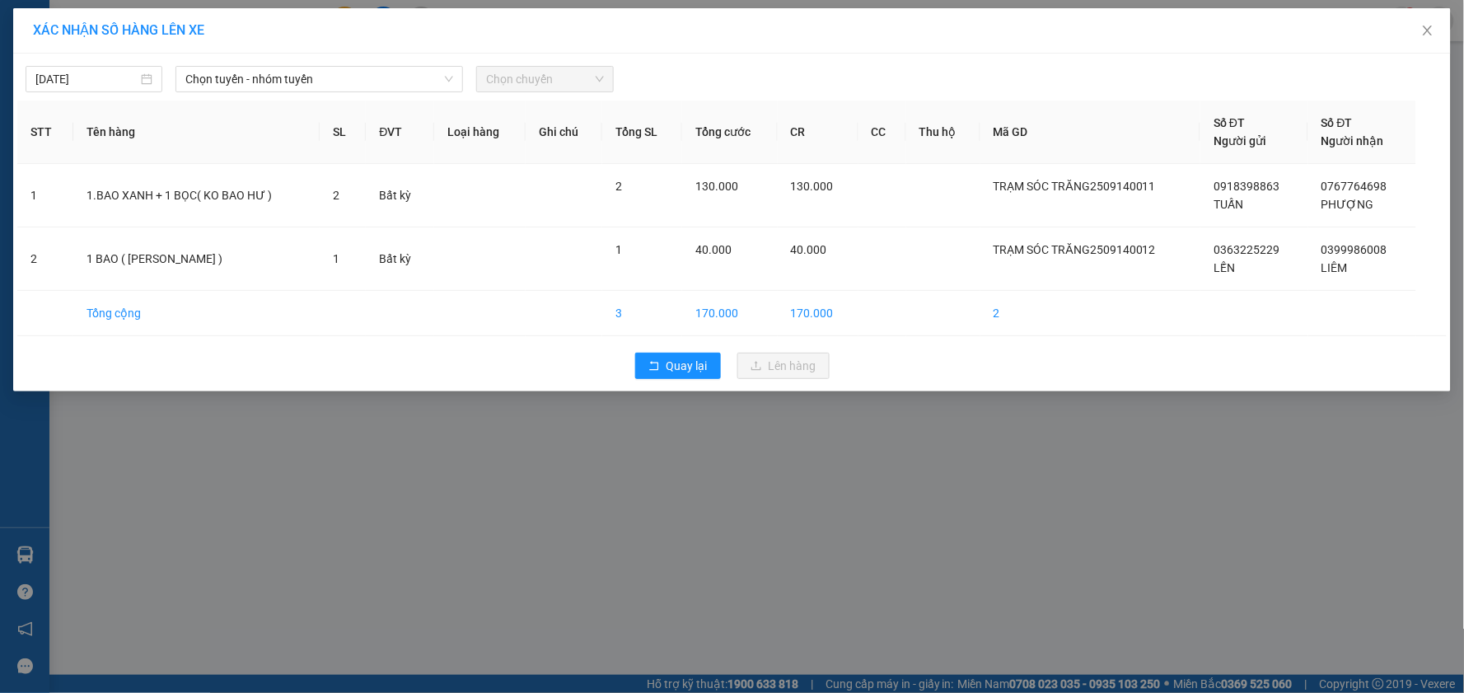
click at [546, 82] on span "Chọn chuyến" at bounding box center [544, 79] width 117 height 25
click at [302, 81] on span "Chọn tuyến - nhóm tuyến" at bounding box center [319, 79] width 268 height 25
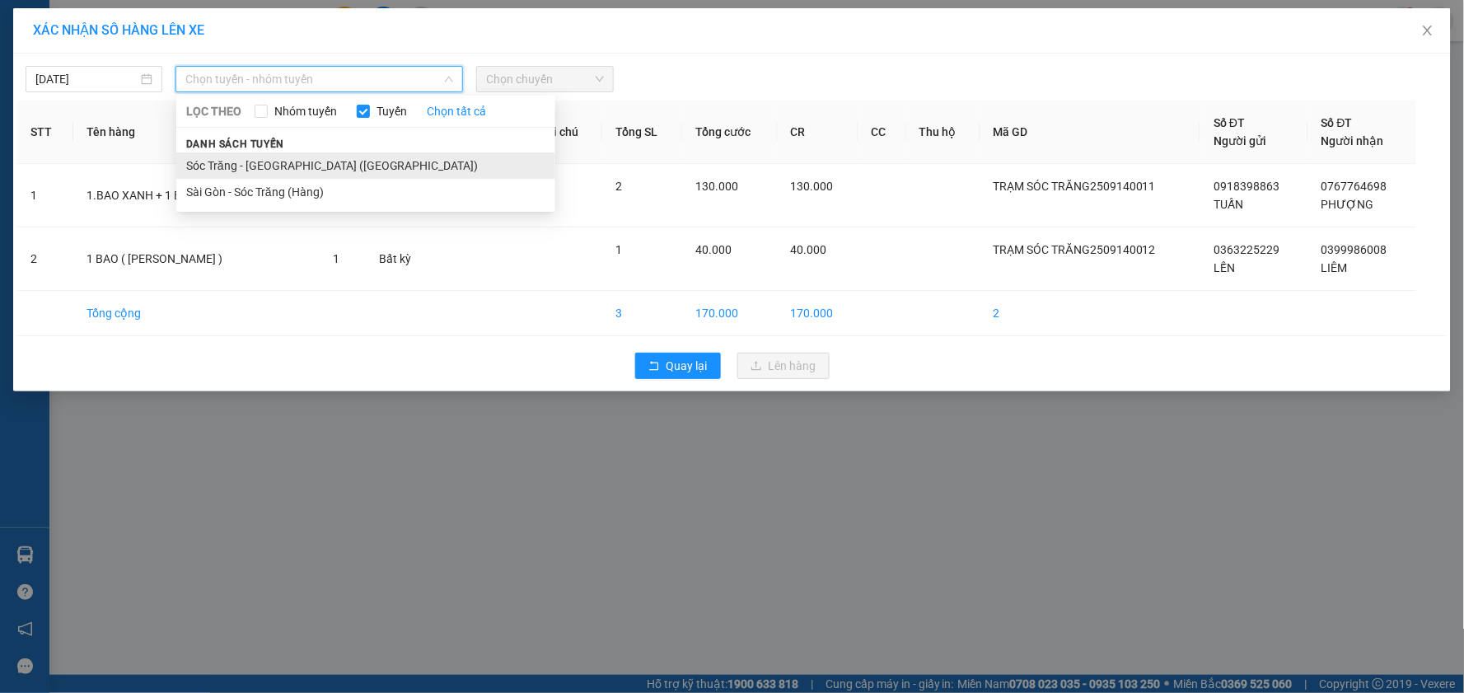
click at [262, 166] on li "Sóc Trăng - [GEOGRAPHIC_DATA] ([GEOGRAPHIC_DATA])" at bounding box center [365, 165] width 379 height 26
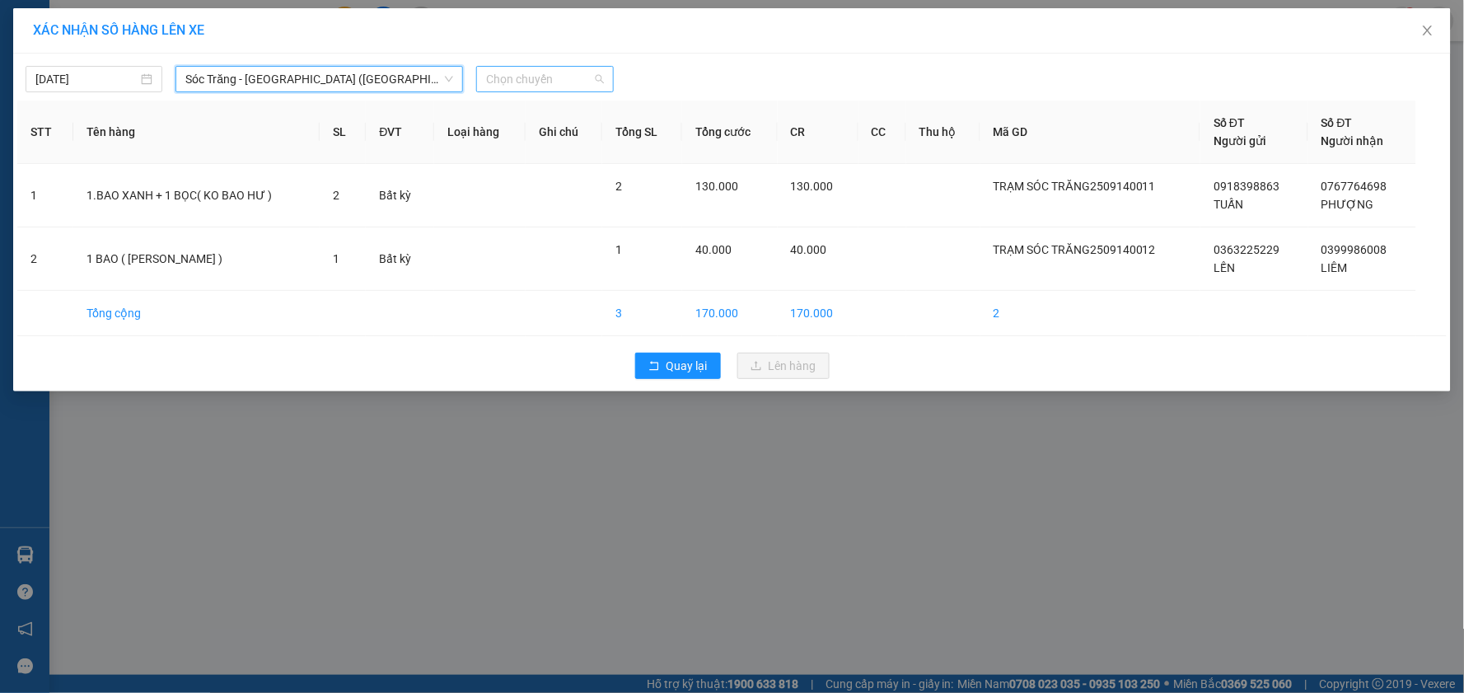
click at [547, 76] on span "Chọn chuyến" at bounding box center [544, 79] width 117 height 25
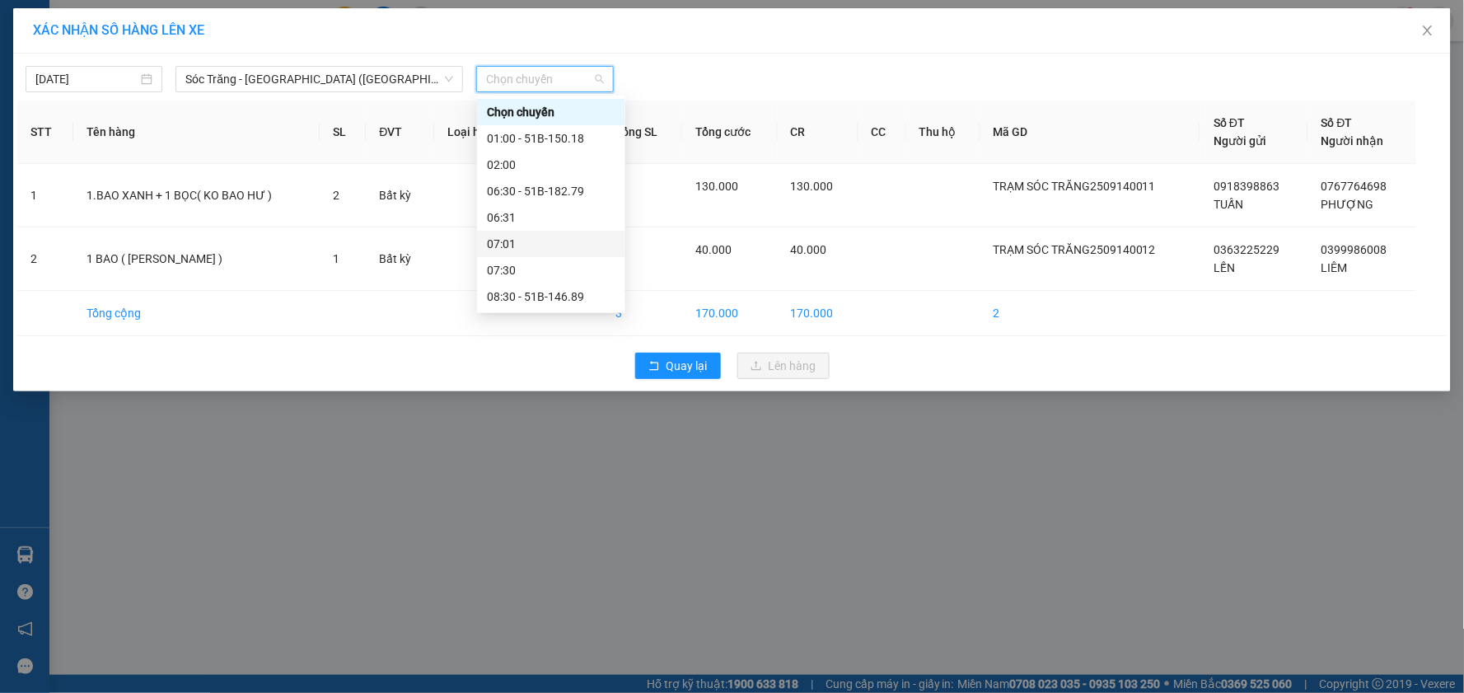
scroll to position [183, 0]
click at [527, 222] on div "12:00" at bounding box center [551, 219] width 129 height 18
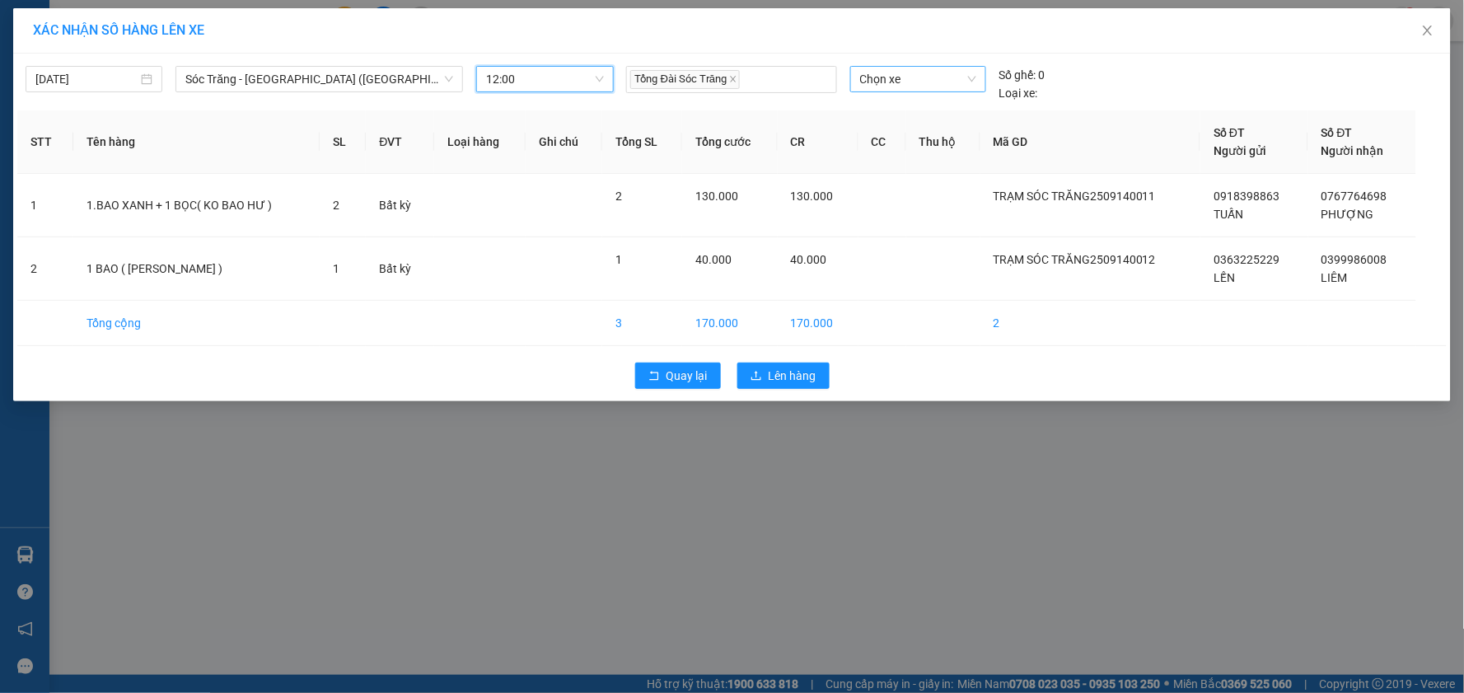
click at [857, 79] on div "Chọn xe" at bounding box center [918, 79] width 136 height 26
type input "740"
click at [933, 110] on div "50H-740.19" at bounding box center [918, 112] width 116 height 18
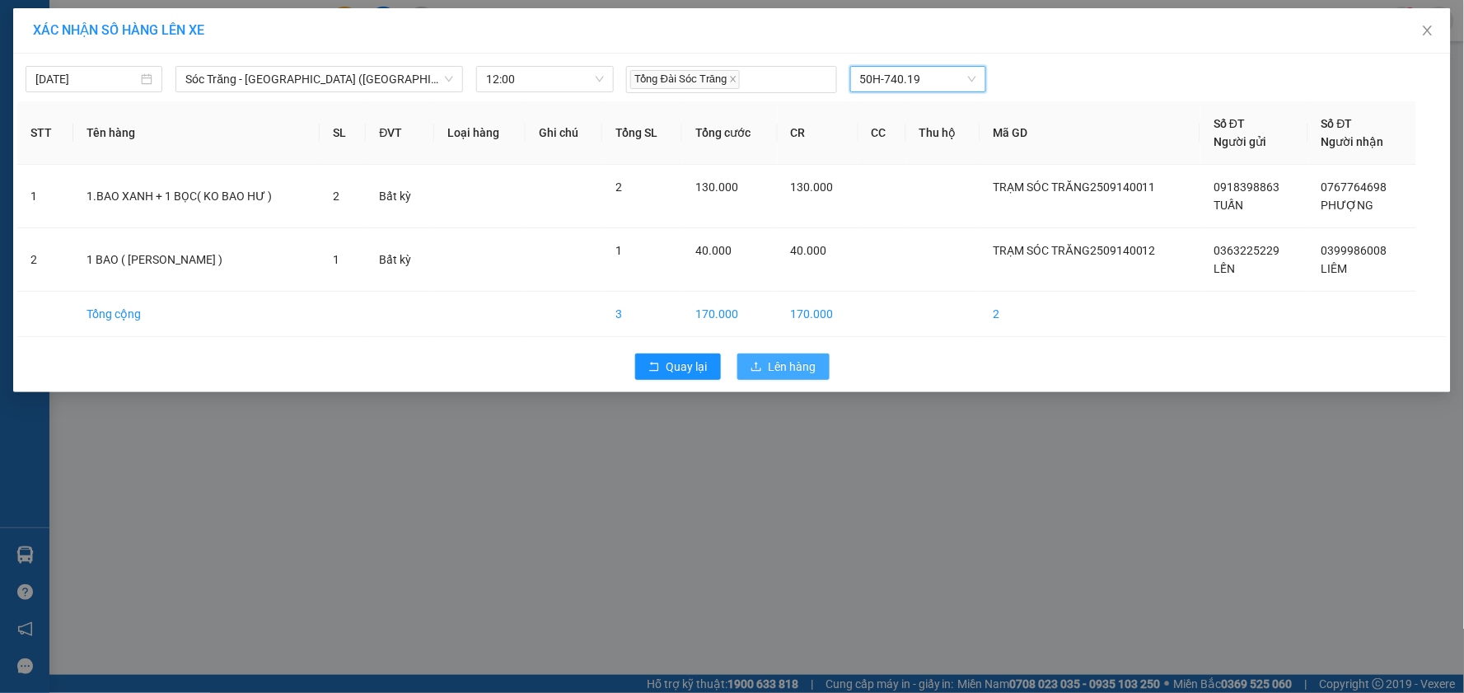
click at [784, 376] on button "Lên hàng" at bounding box center [783, 366] width 92 height 26
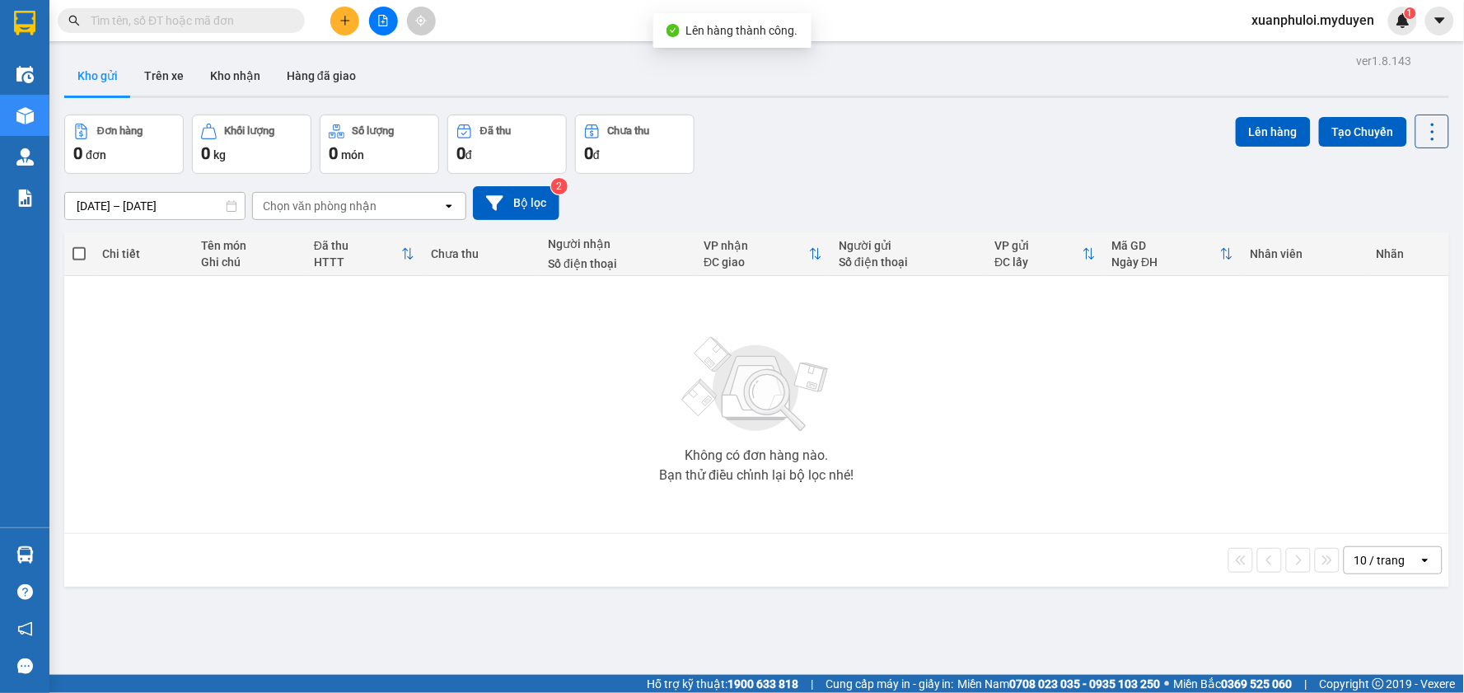
click at [942, 165] on div "Đơn hàng 0 đơn Khối lượng 0 kg Số lượng 0 món Đã thu 0 đ Chưa thu 0 đ Lên hàng …" at bounding box center [756, 144] width 1385 height 59
